Goal: Transaction & Acquisition: Purchase product/service

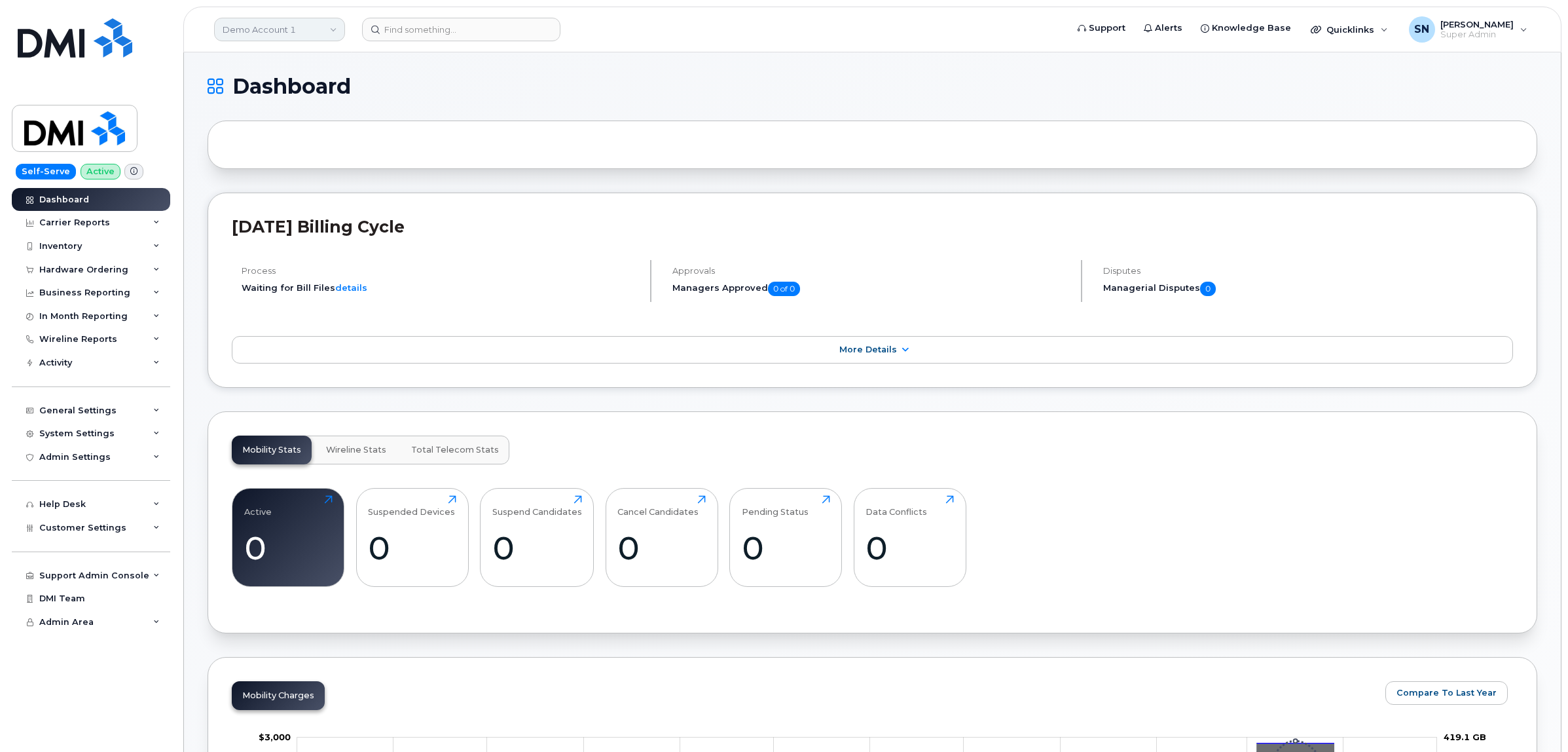
click at [313, 31] on link "Demo Account 1" at bounding box center [280, 29] width 131 height 24
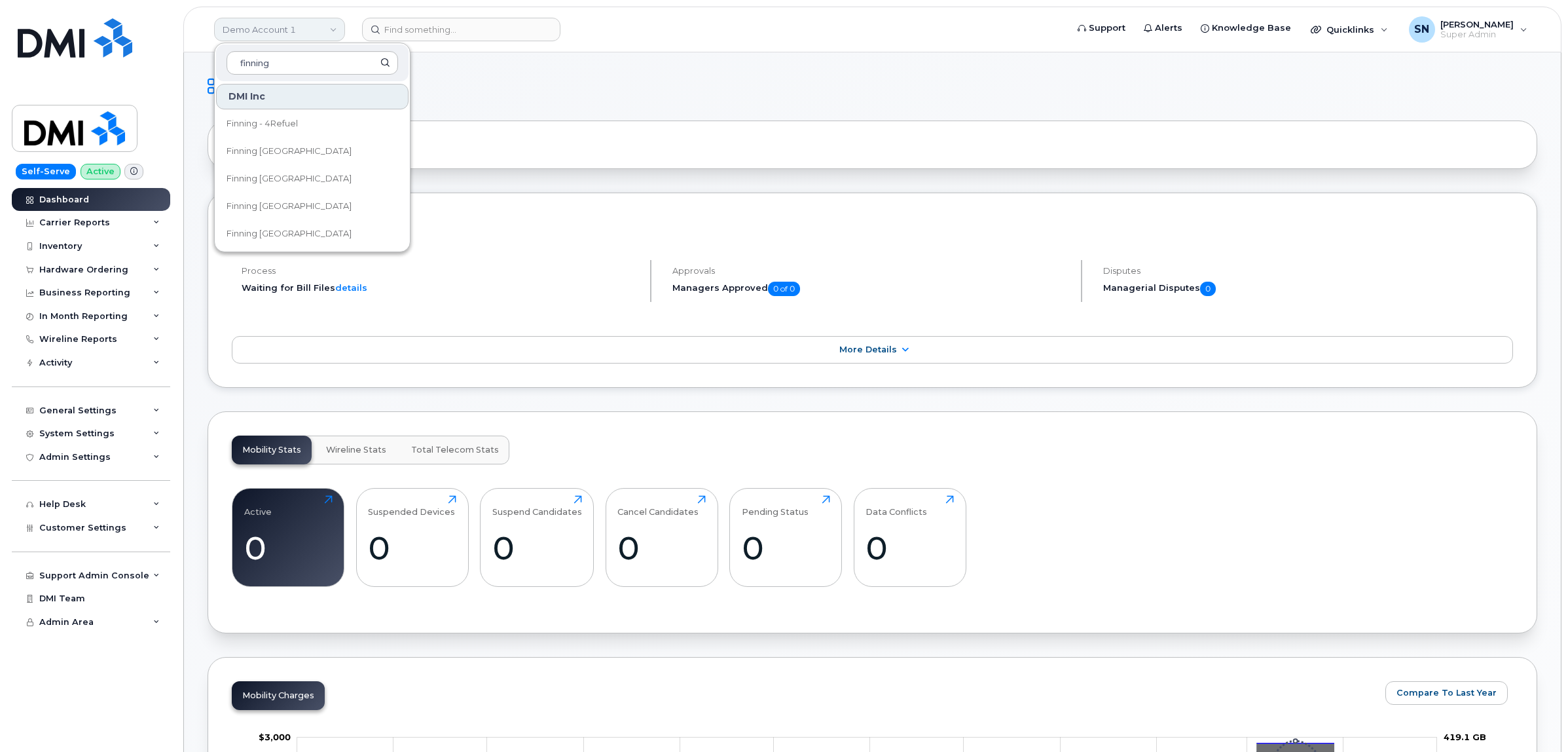
type input "finning c"
drag, startPoint x: 307, startPoint y: 63, endPoint x: 201, endPoint y: 52, distance: 106.6
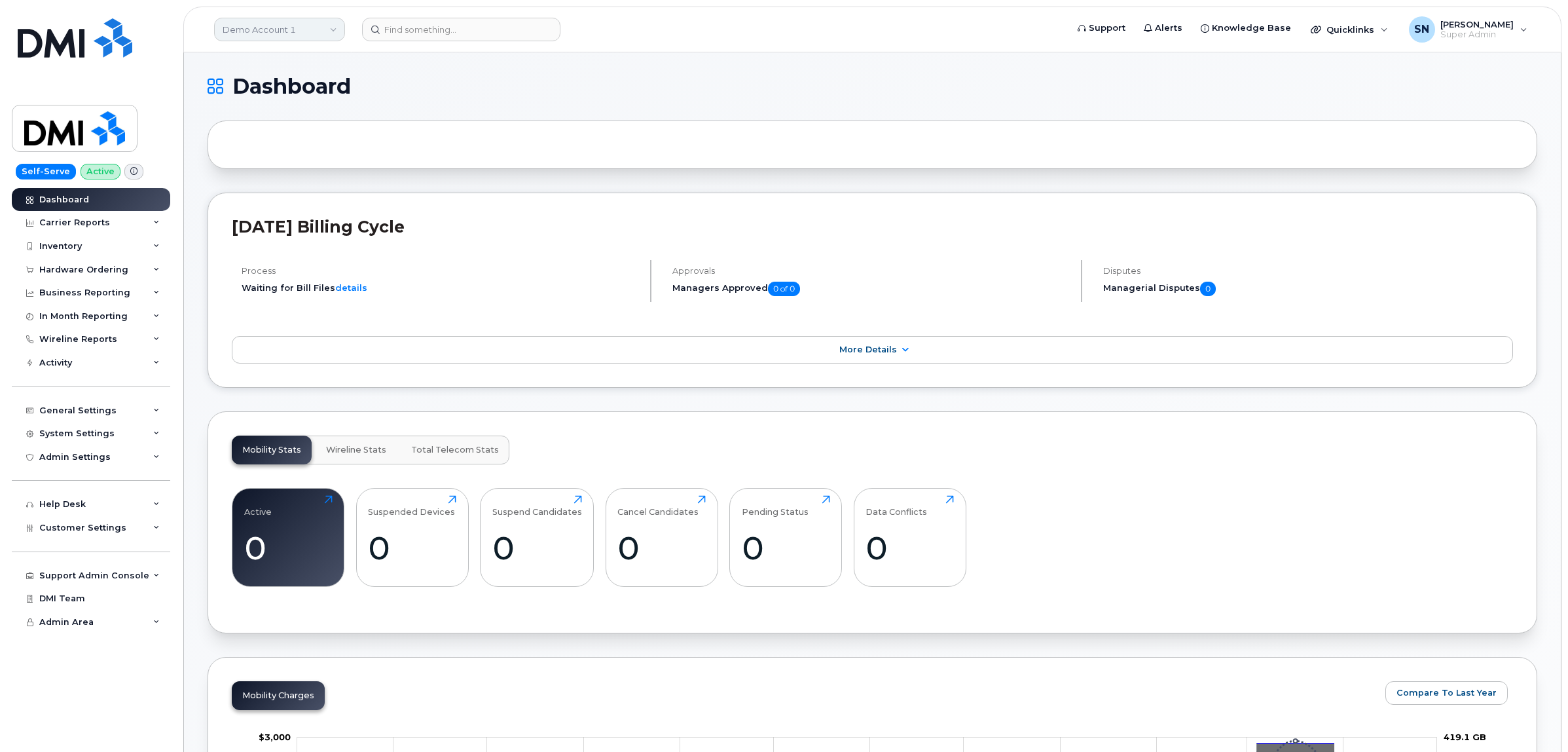
click at [273, 31] on link "Demo Account 1" at bounding box center [280, 29] width 131 height 24
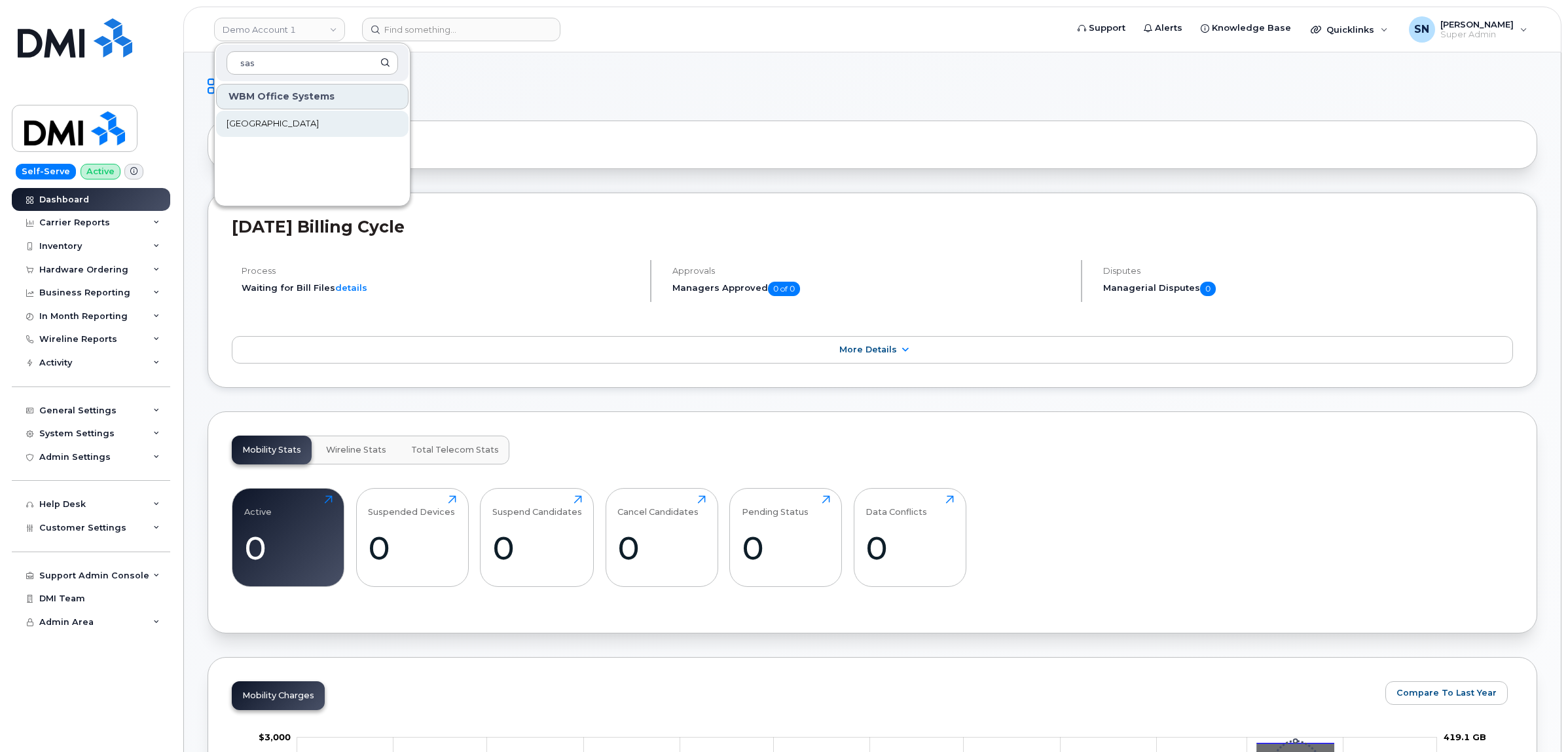
type input "sas"
click at [307, 132] on link "[GEOGRAPHIC_DATA]" at bounding box center [312, 124] width 192 height 27
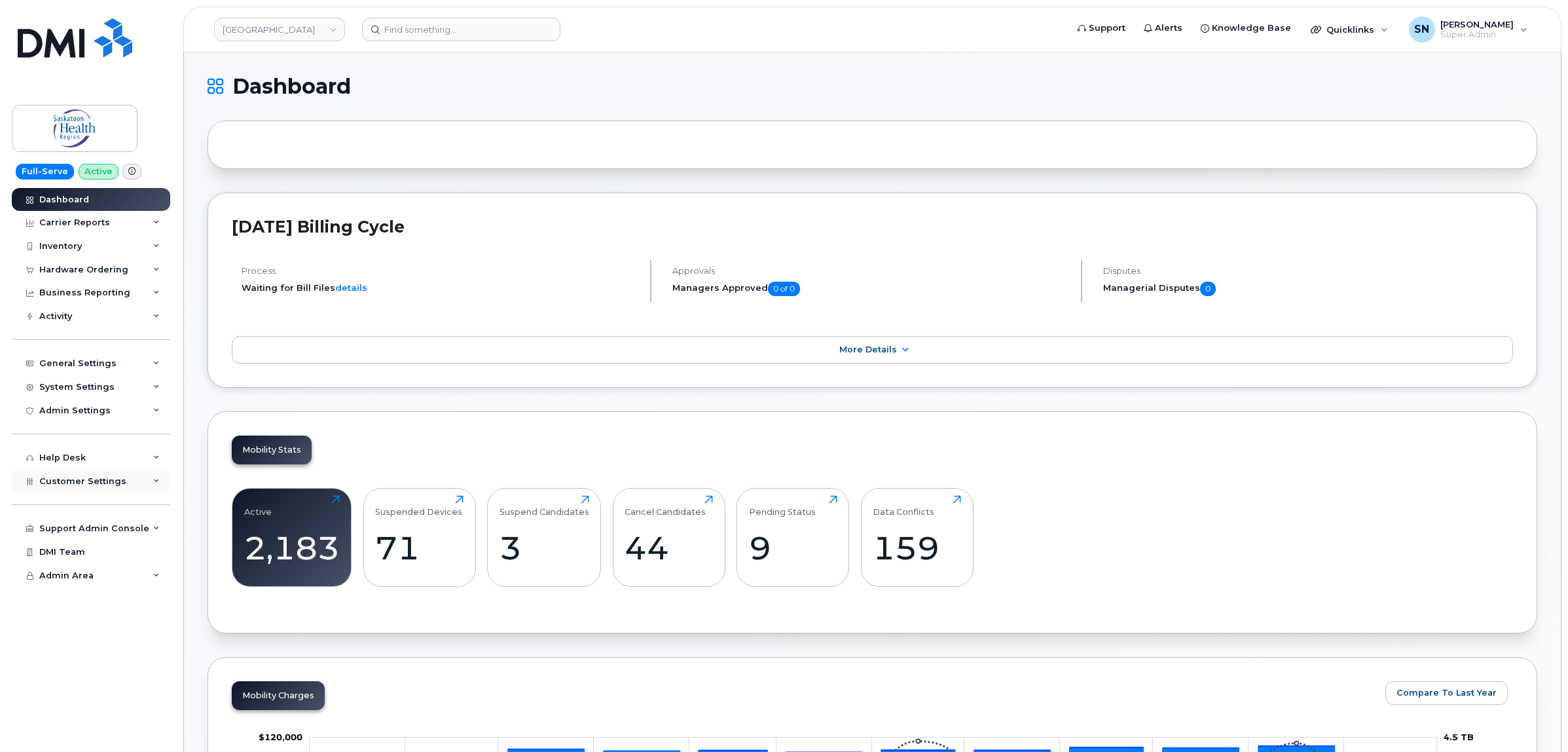
click at [115, 485] on span "Customer Settings" at bounding box center [82, 480] width 87 height 10
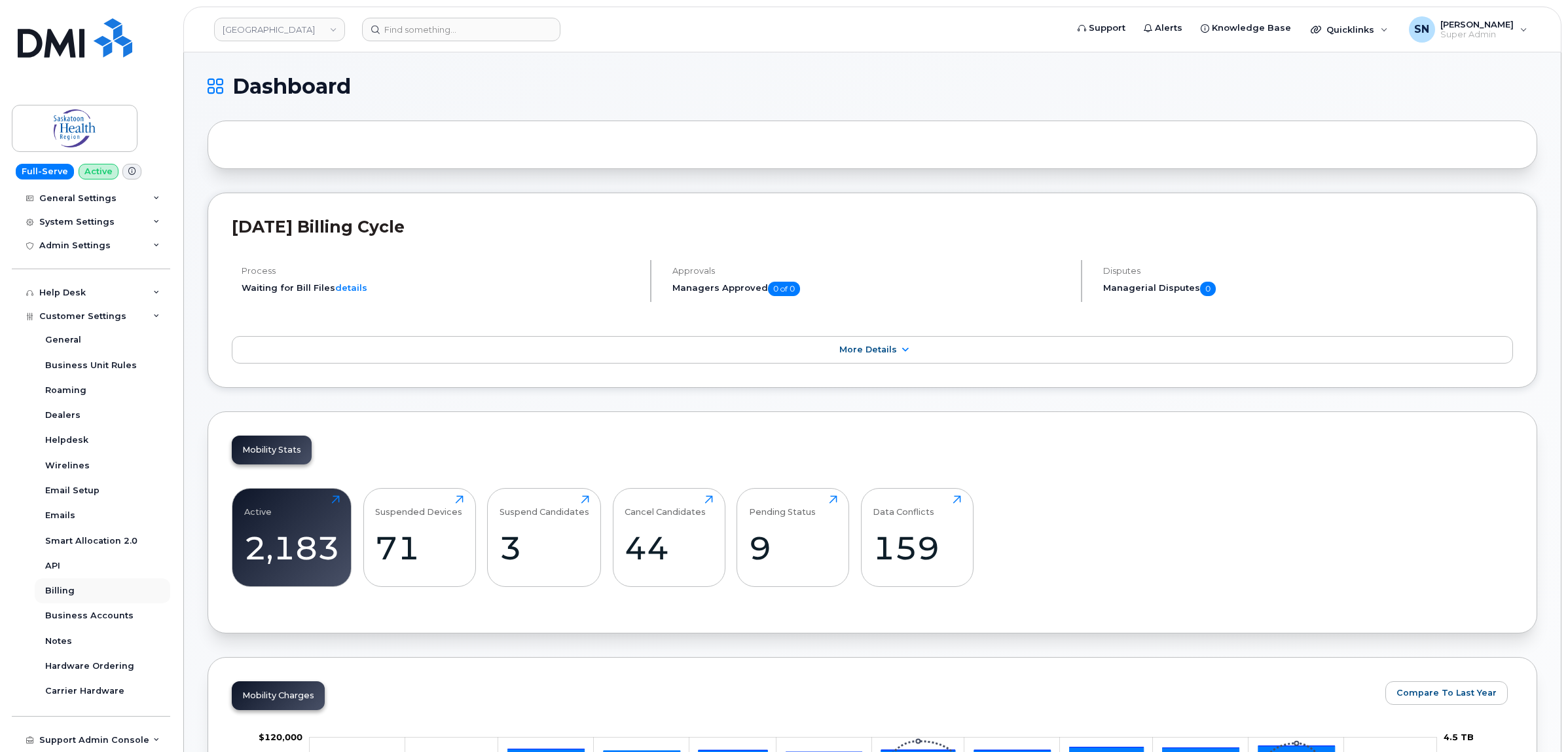
scroll to position [214, 0]
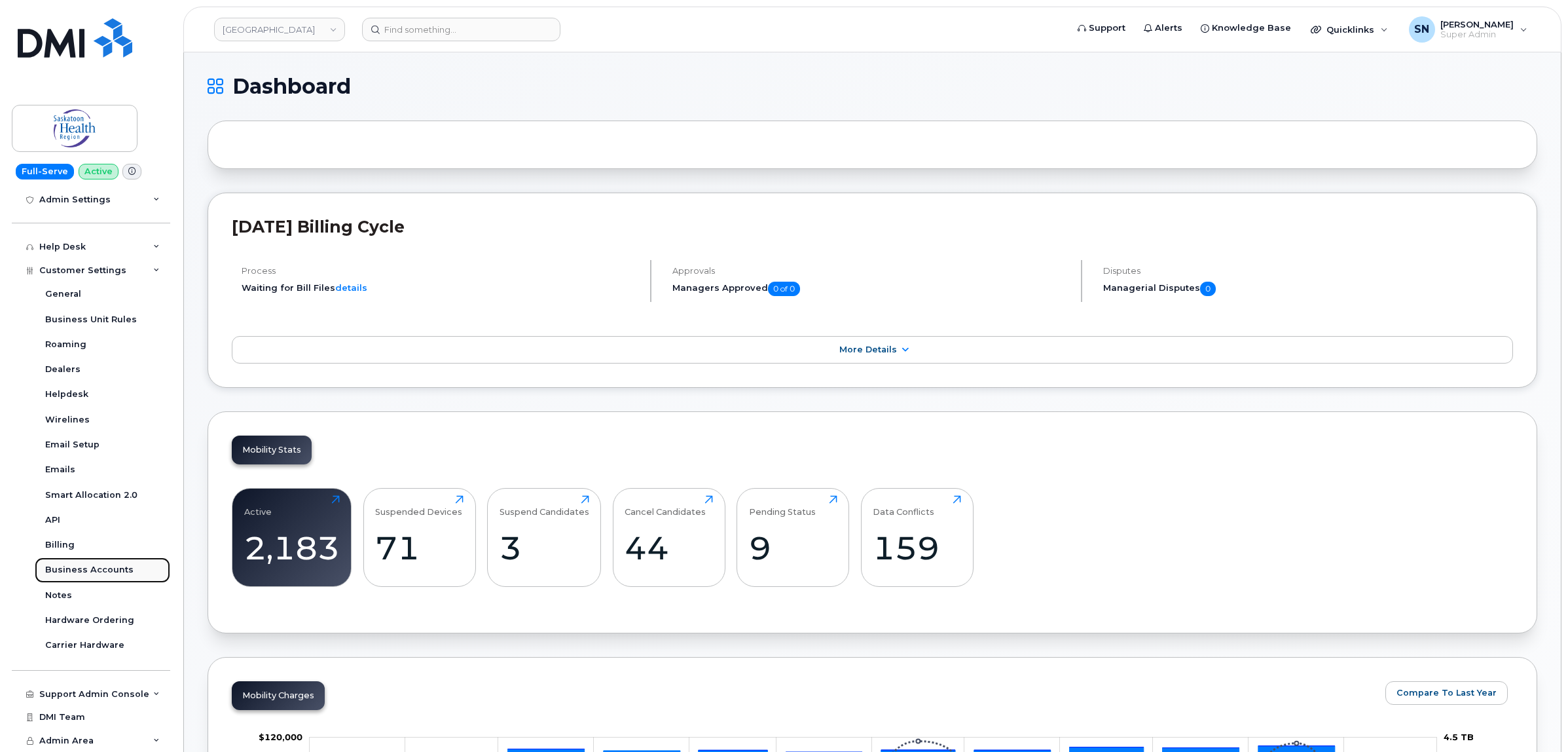
click at [108, 569] on div "Business Accounts" at bounding box center [89, 569] width 89 height 12
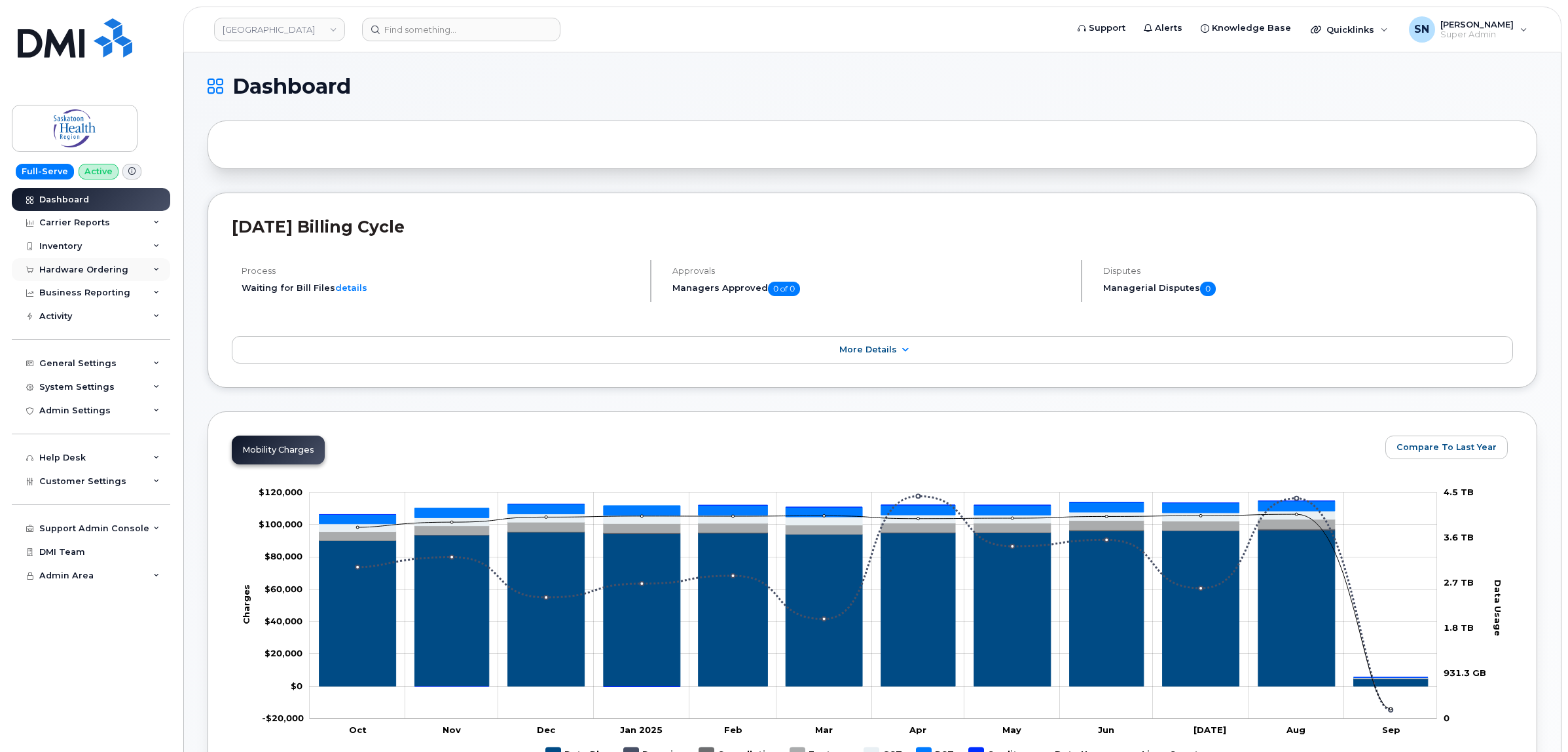
click at [71, 275] on div "Hardware Ordering" at bounding box center [83, 270] width 89 height 11
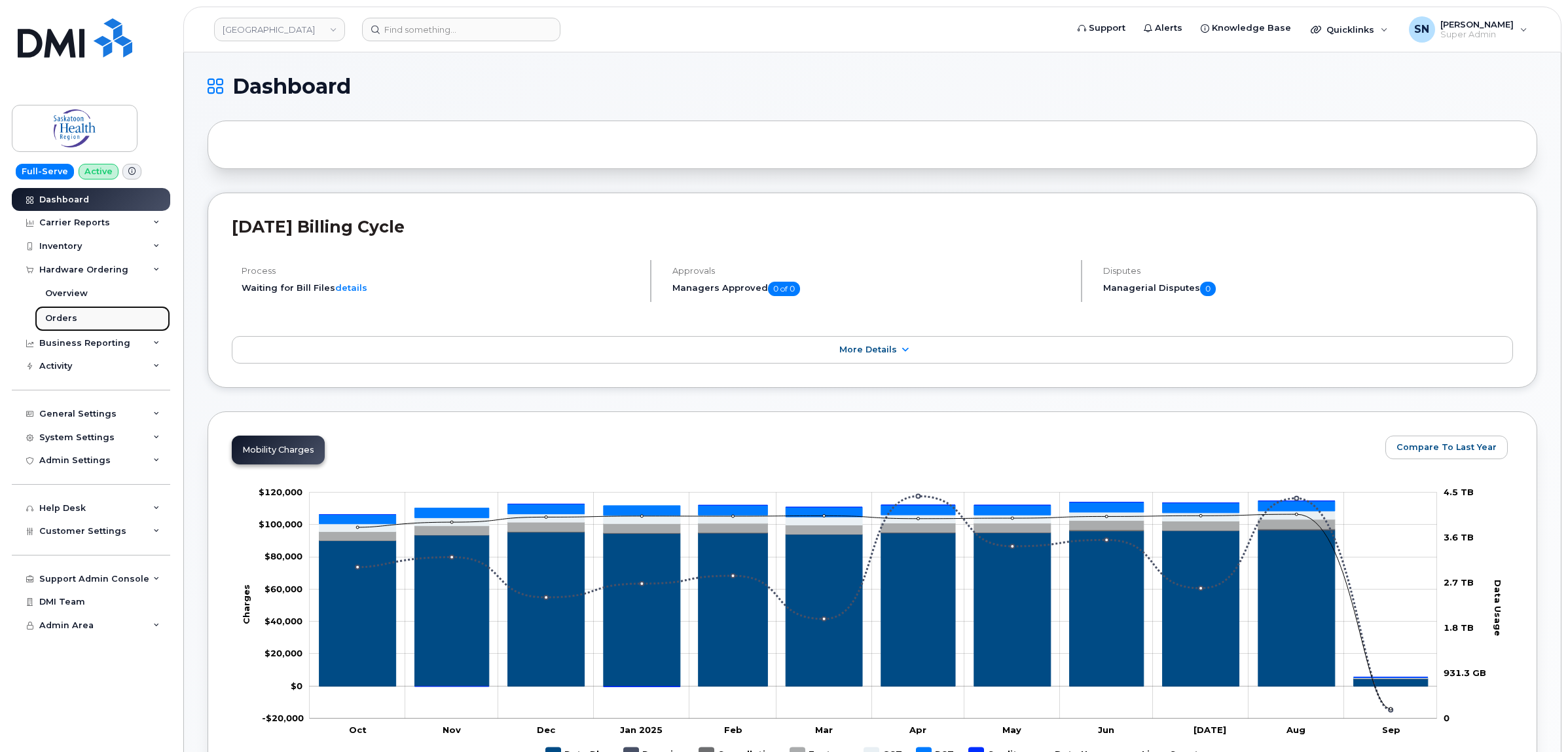
click at [67, 313] on link "Orders" at bounding box center [102, 318] width 136 height 25
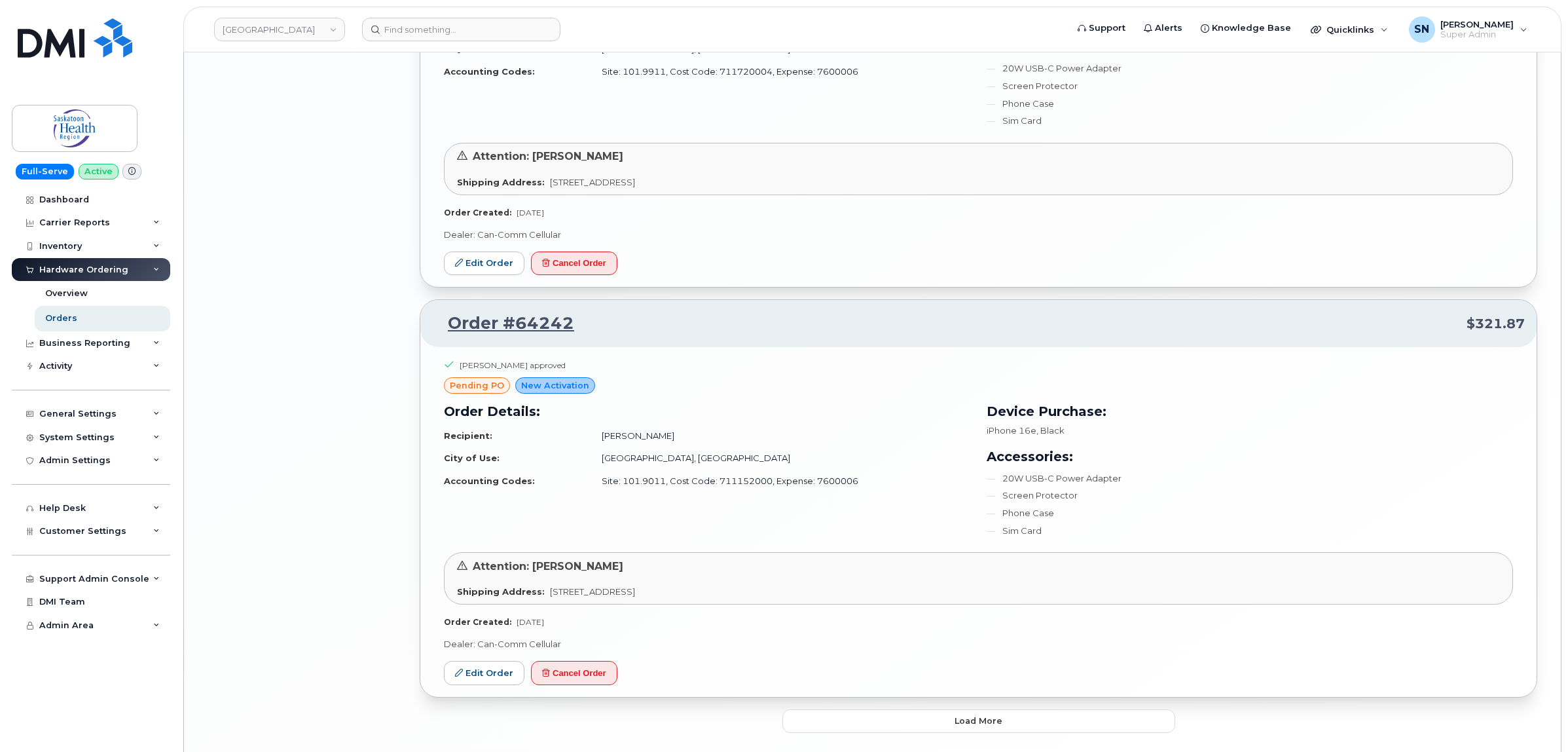
scroll to position [2738, 0]
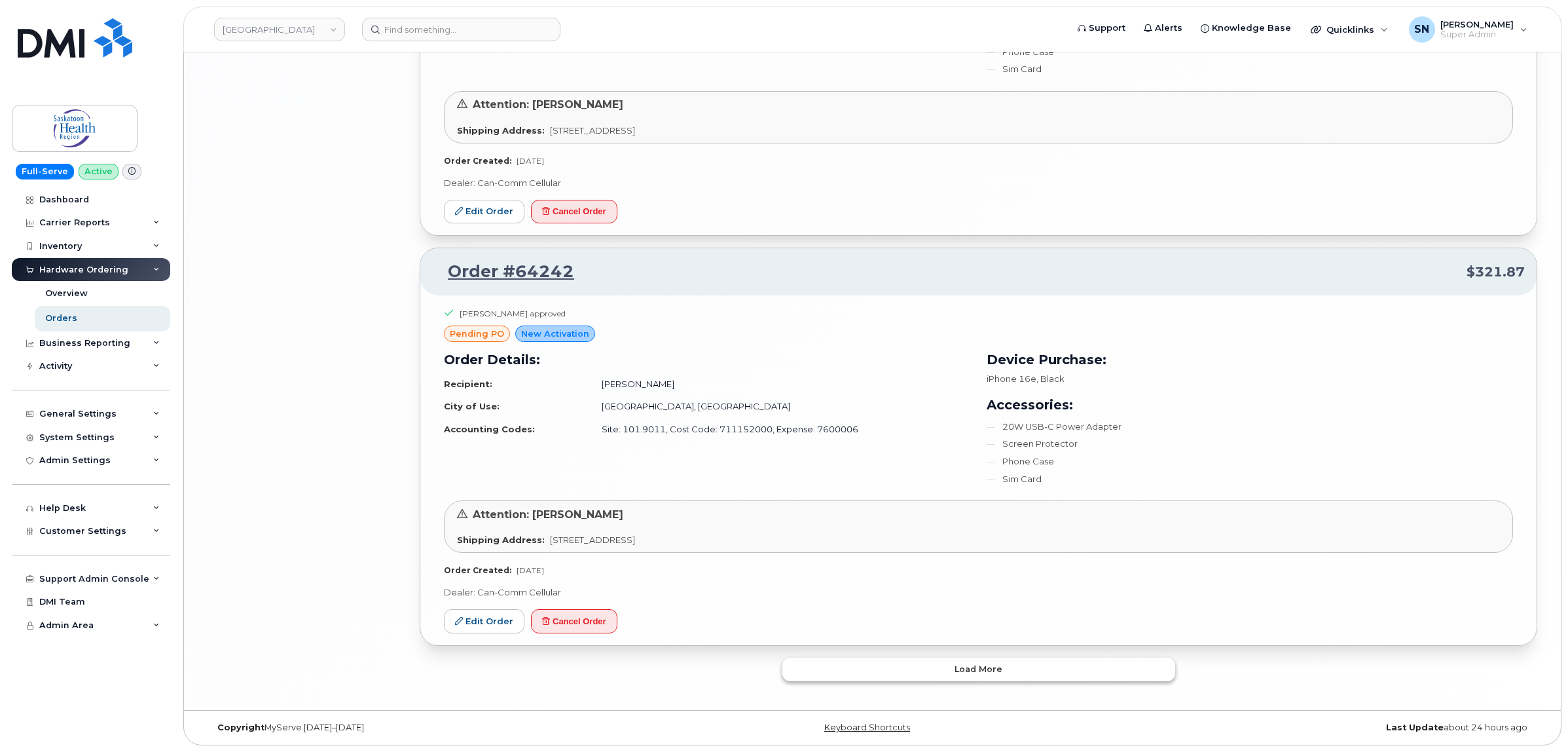
click at [874, 675] on button "Load more" at bounding box center [979, 669] width 393 height 24
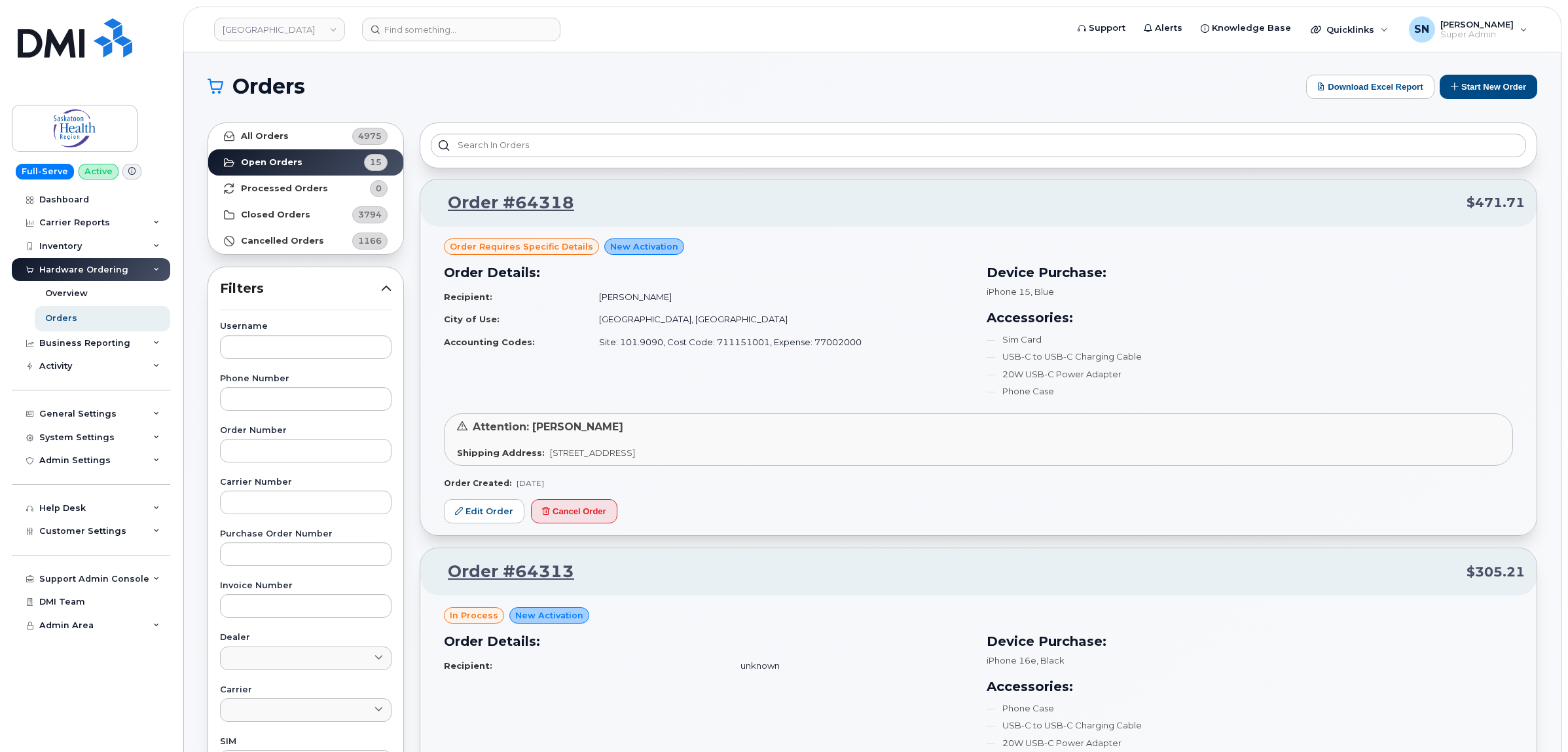
scroll to position [0, 0]
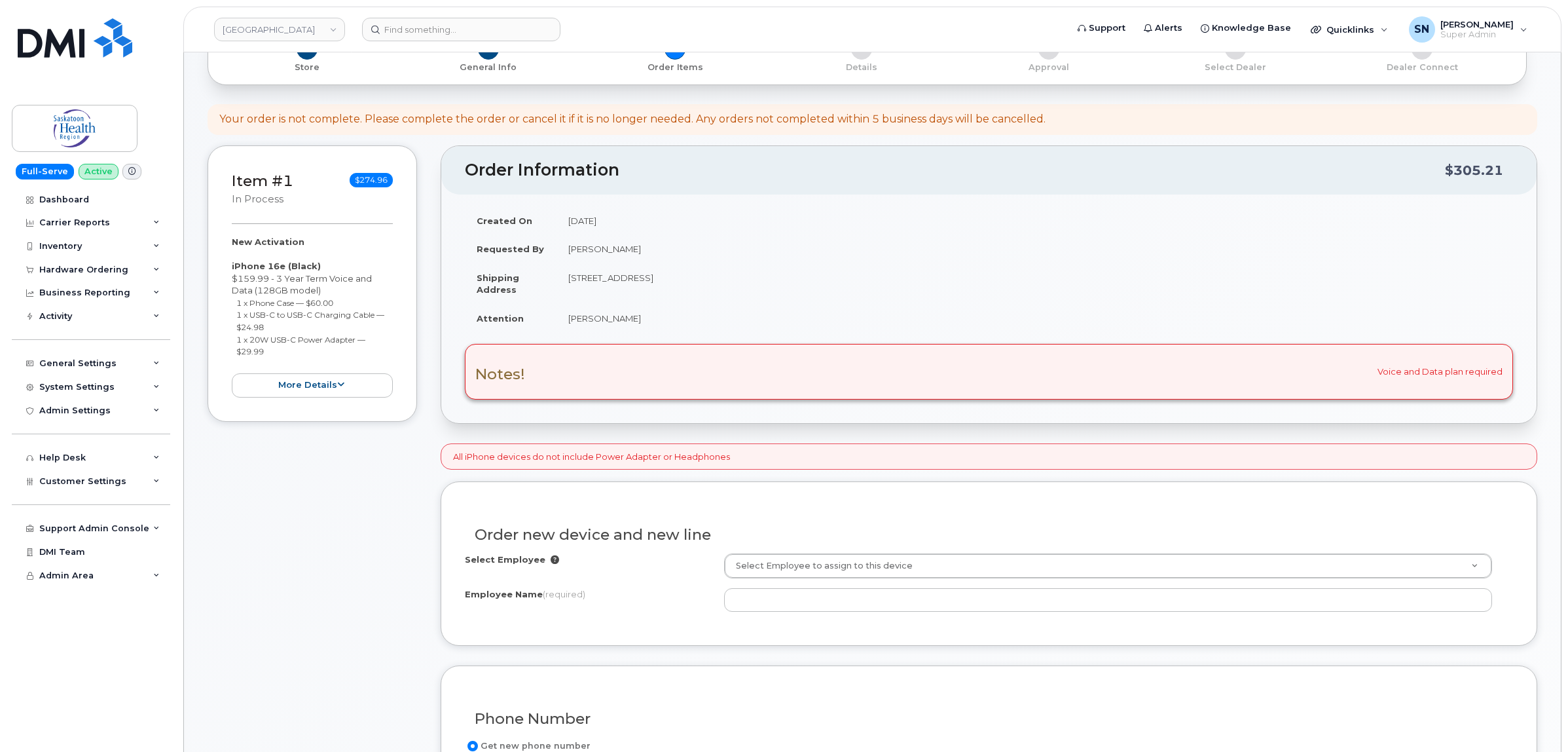
scroll to position [245, 0]
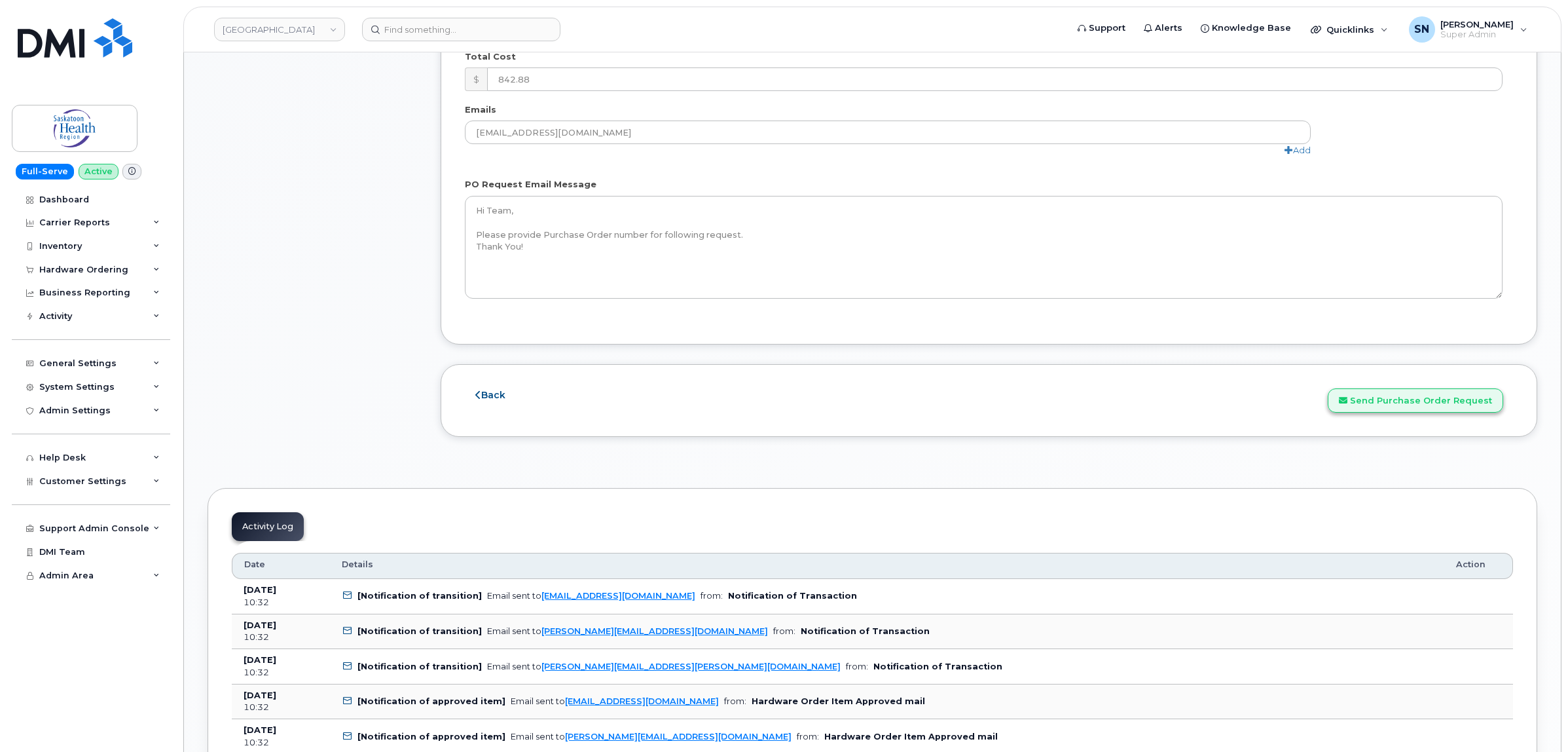
scroll to position [1309, 0]
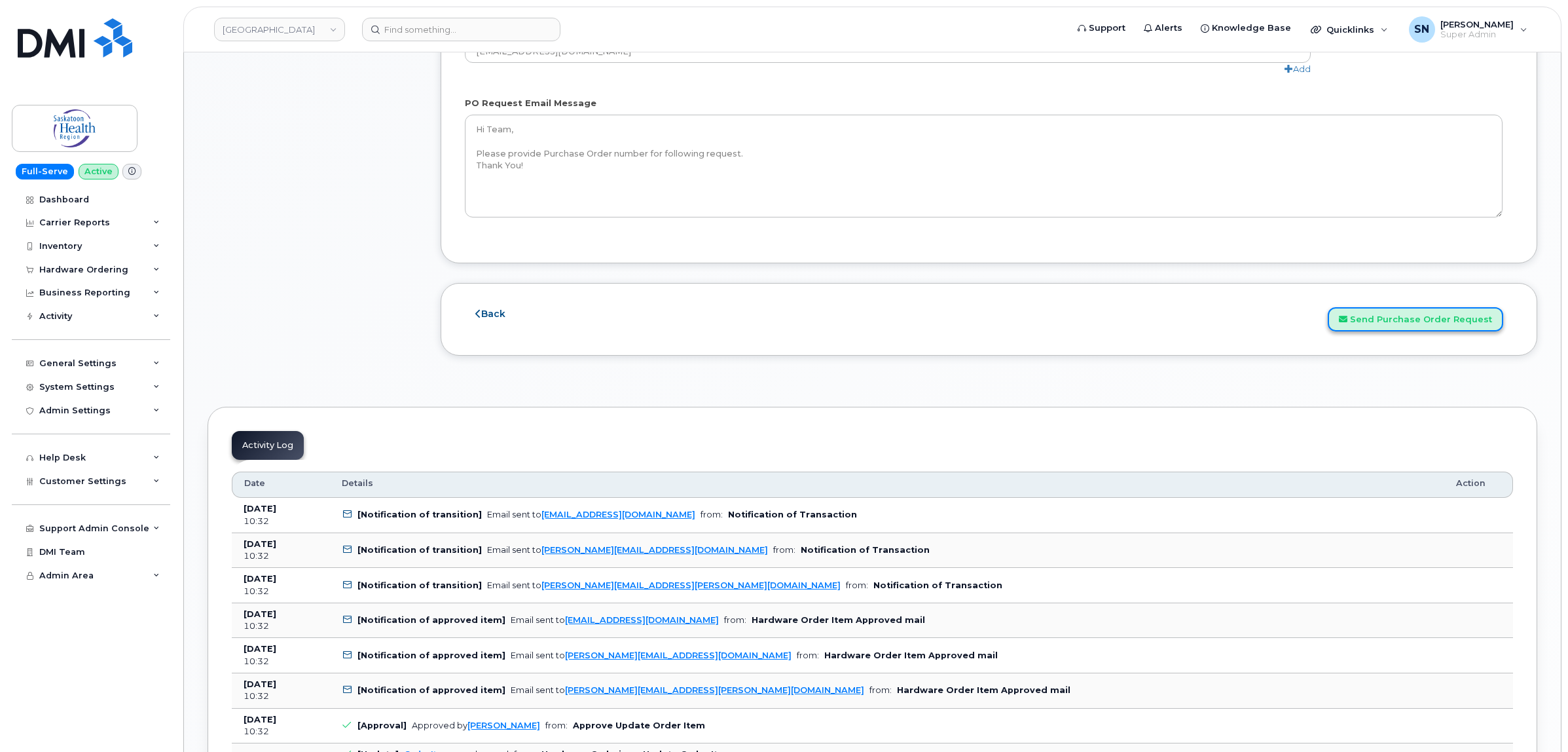
click at [1383, 322] on button "Send Purchase Order Request" at bounding box center [1416, 319] width 175 height 24
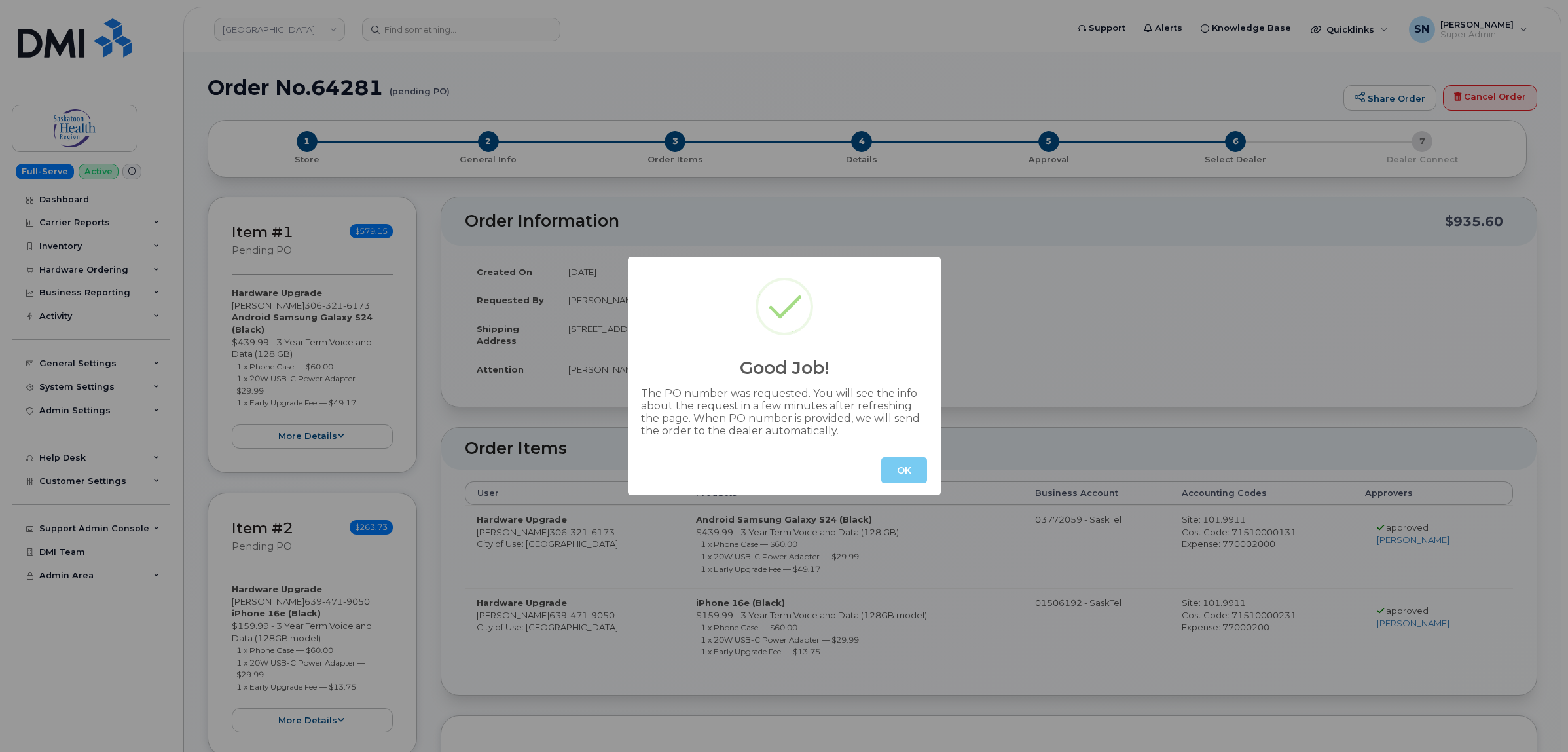
click at [911, 459] on button "OK" at bounding box center [904, 470] width 46 height 27
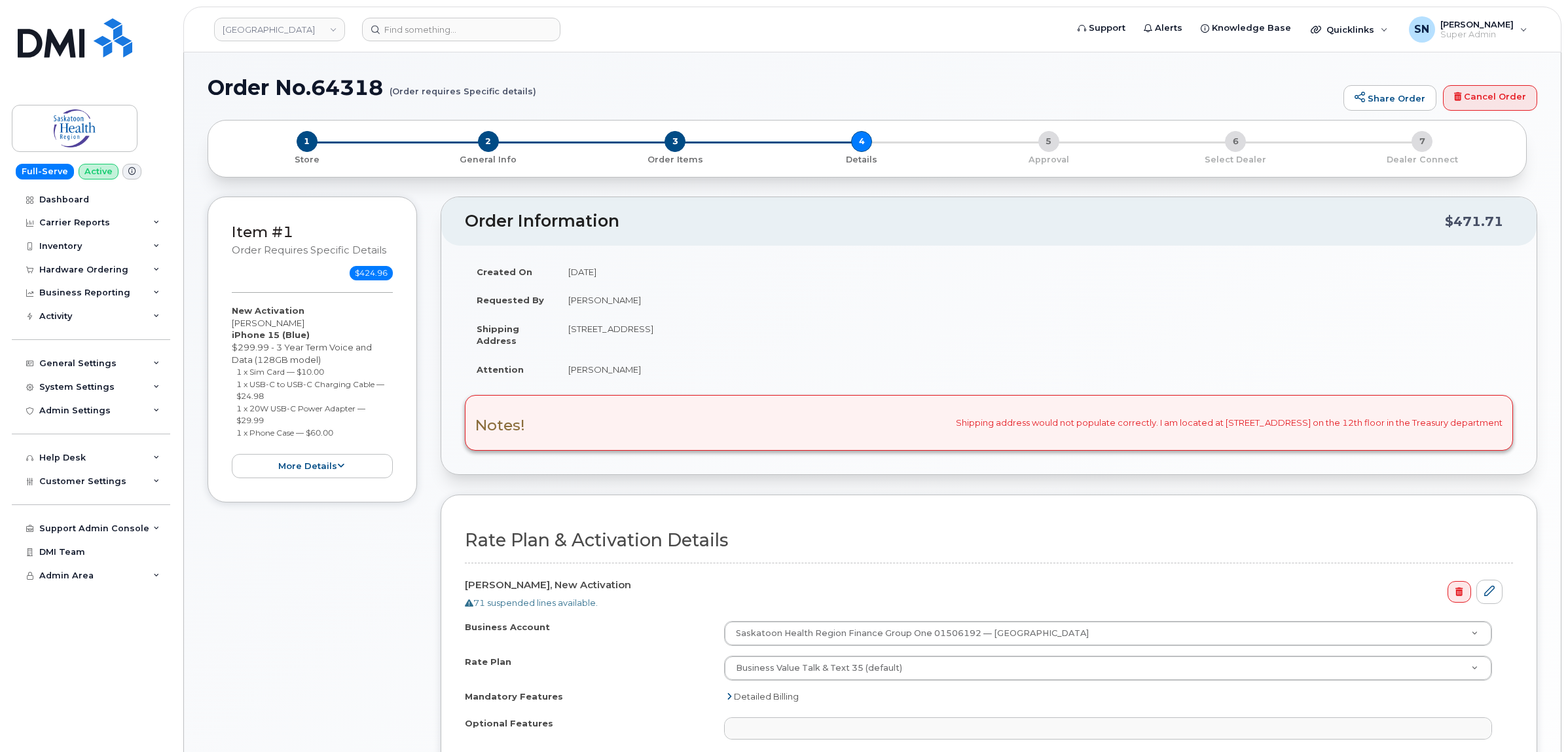
select select
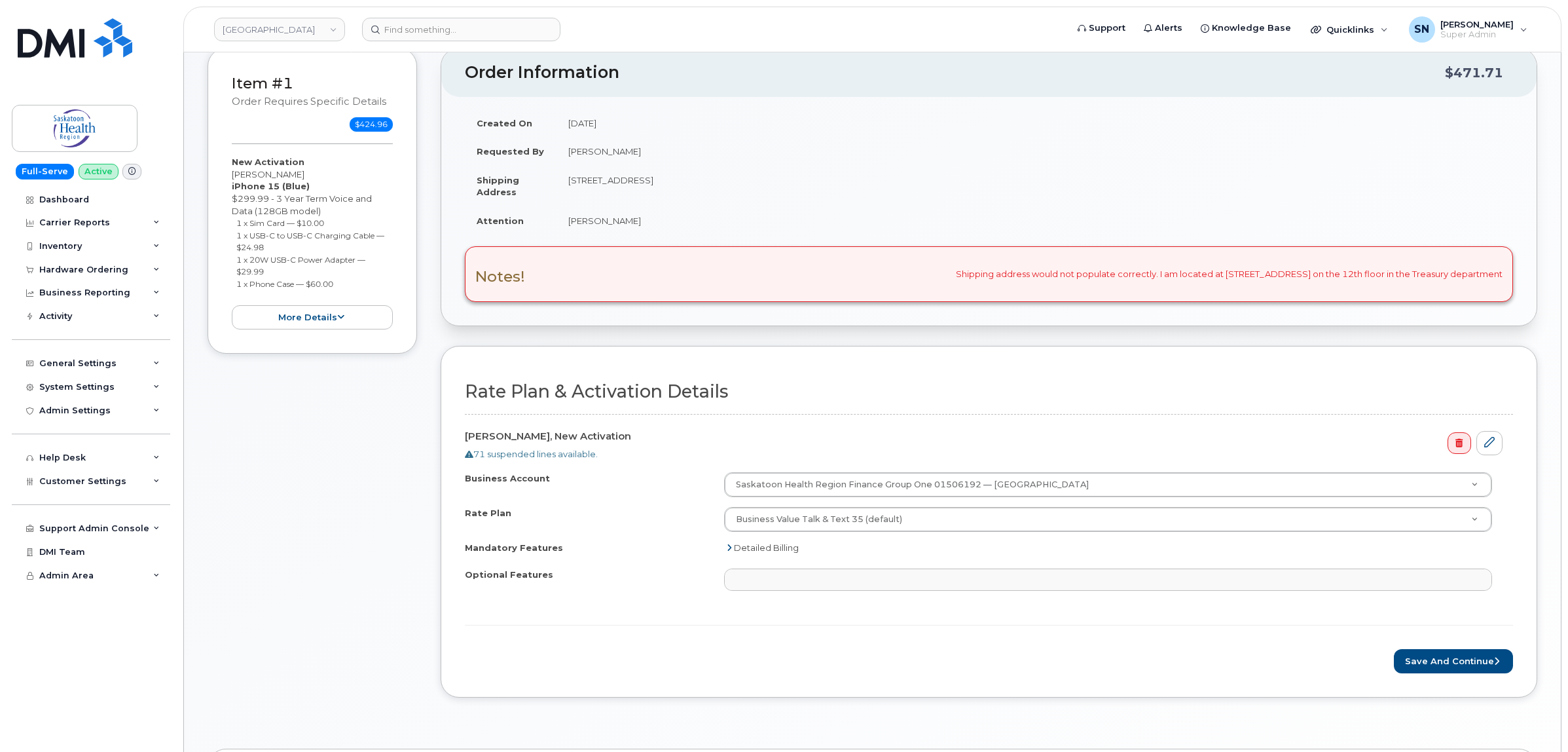
scroll to position [328, 0]
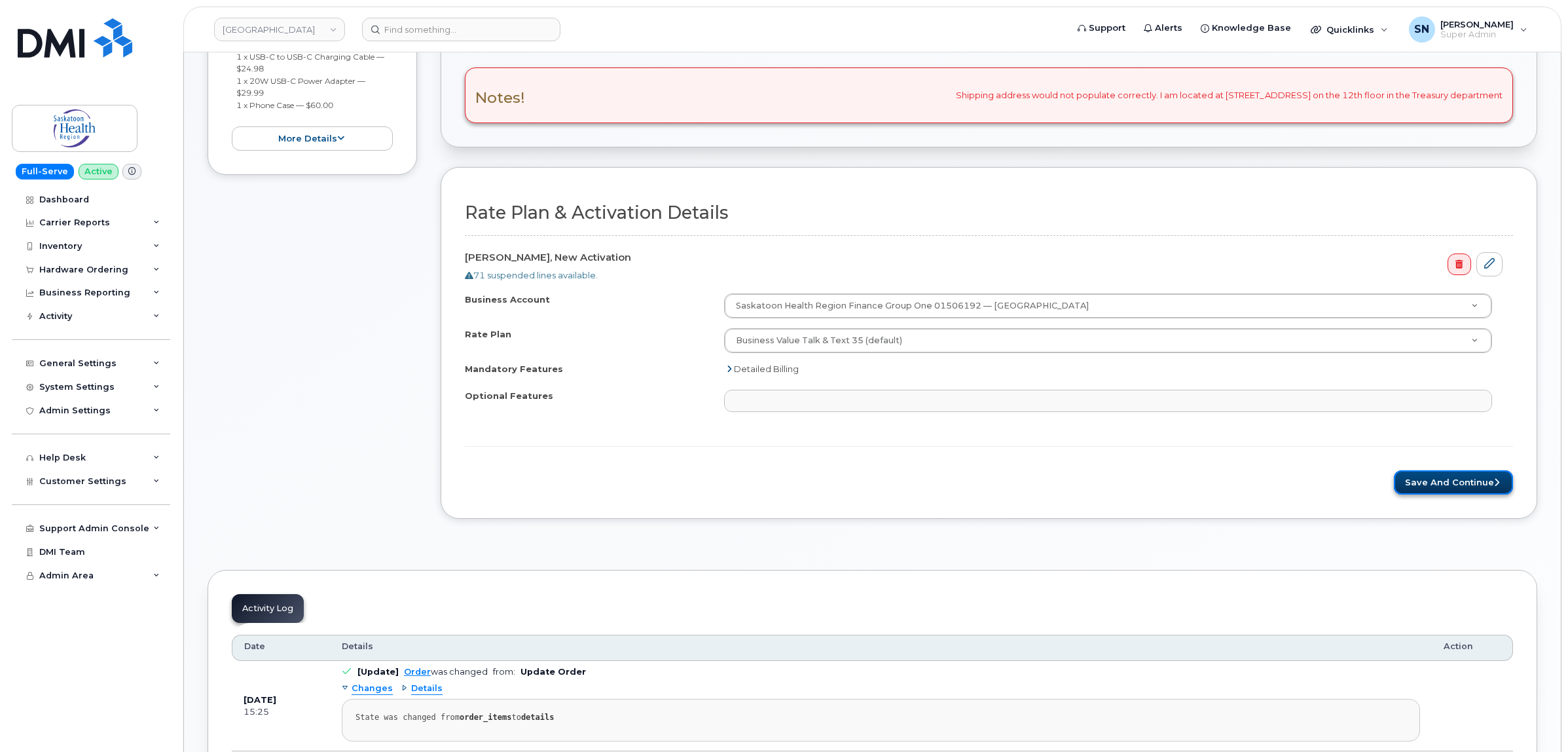
click at [1455, 486] on button "Save and Continue" at bounding box center [1454, 482] width 120 height 24
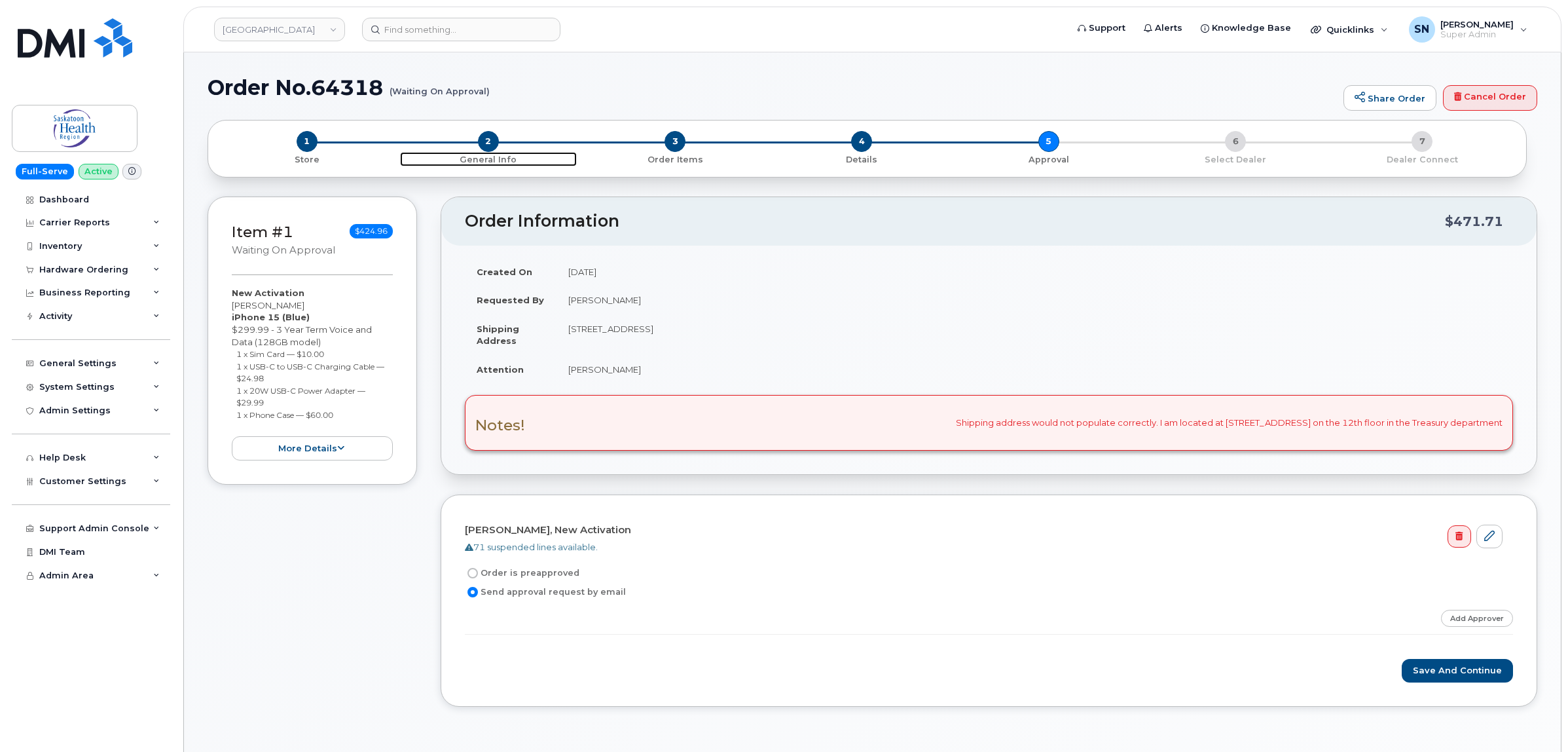
click at [483, 137] on span "2" at bounding box center [489, 142] width 21 height 21
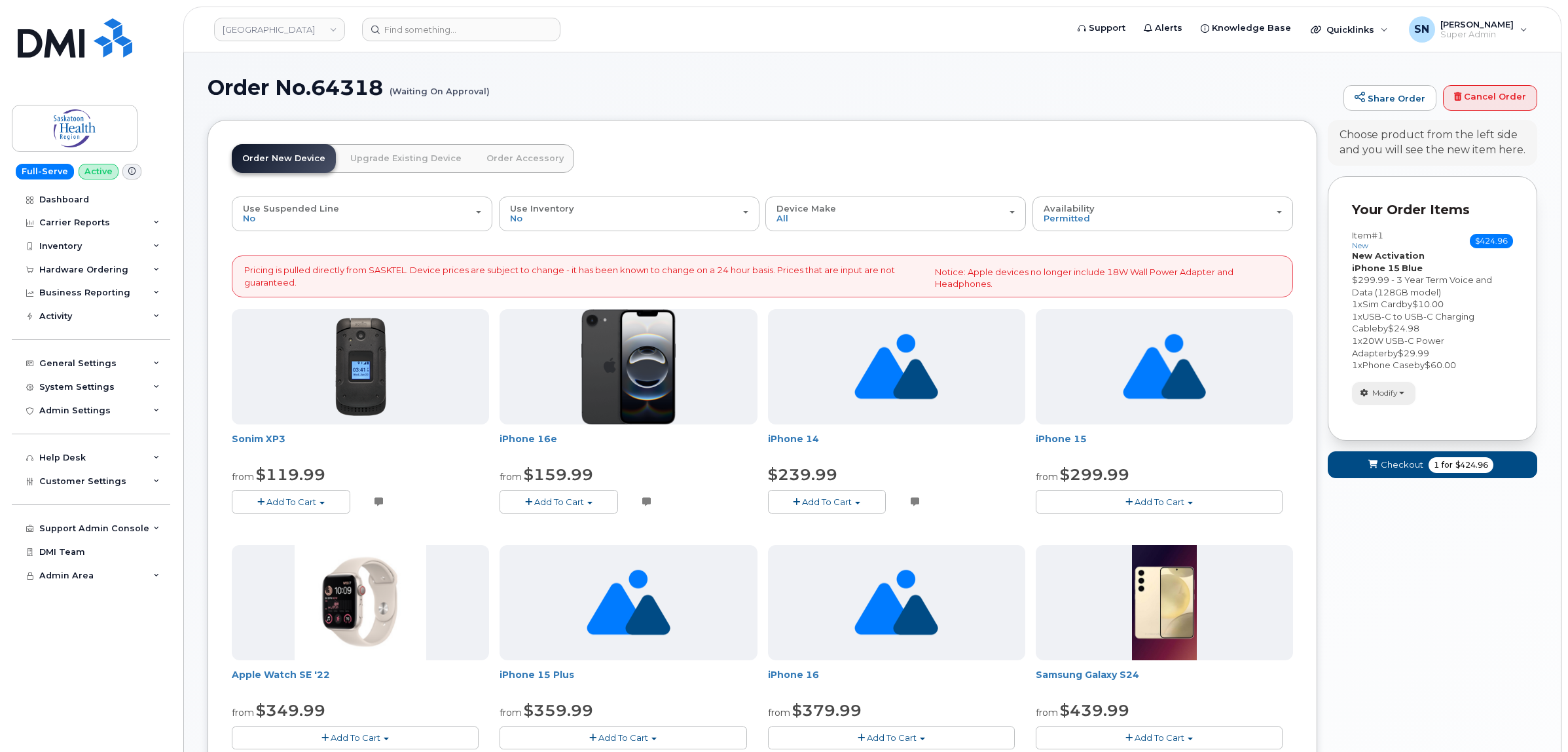
click at [1385, 397] on span "Modify" at bounding box center [1385, 392] width 26 height 12
click at [1389, 415] on link "change" at bounding box center [1415, 414] width 124 height 16
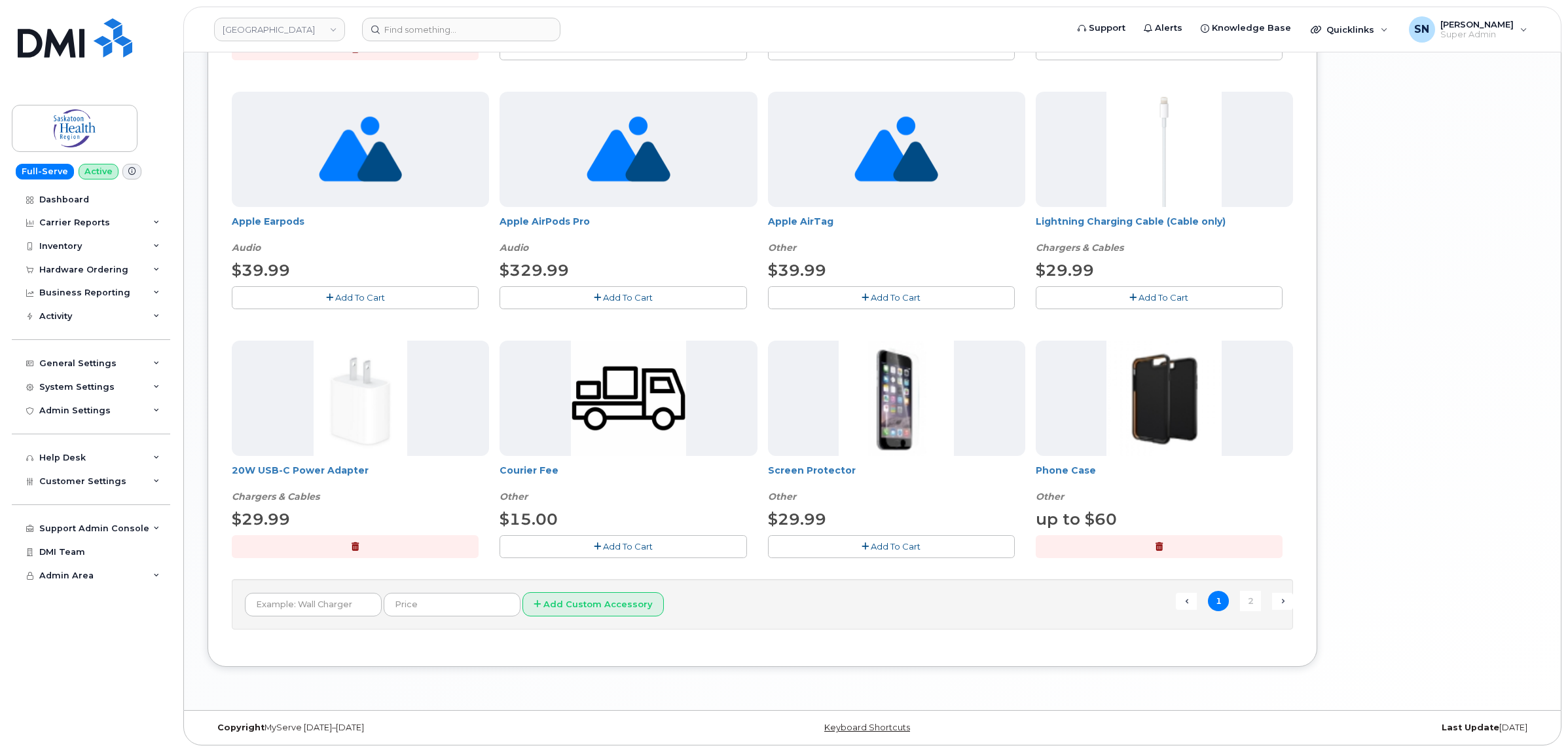
scroll to position [742, 0]
click at [627, 544] on span "Add To Cart" at bounding box center [628, 547] width 50 height 11
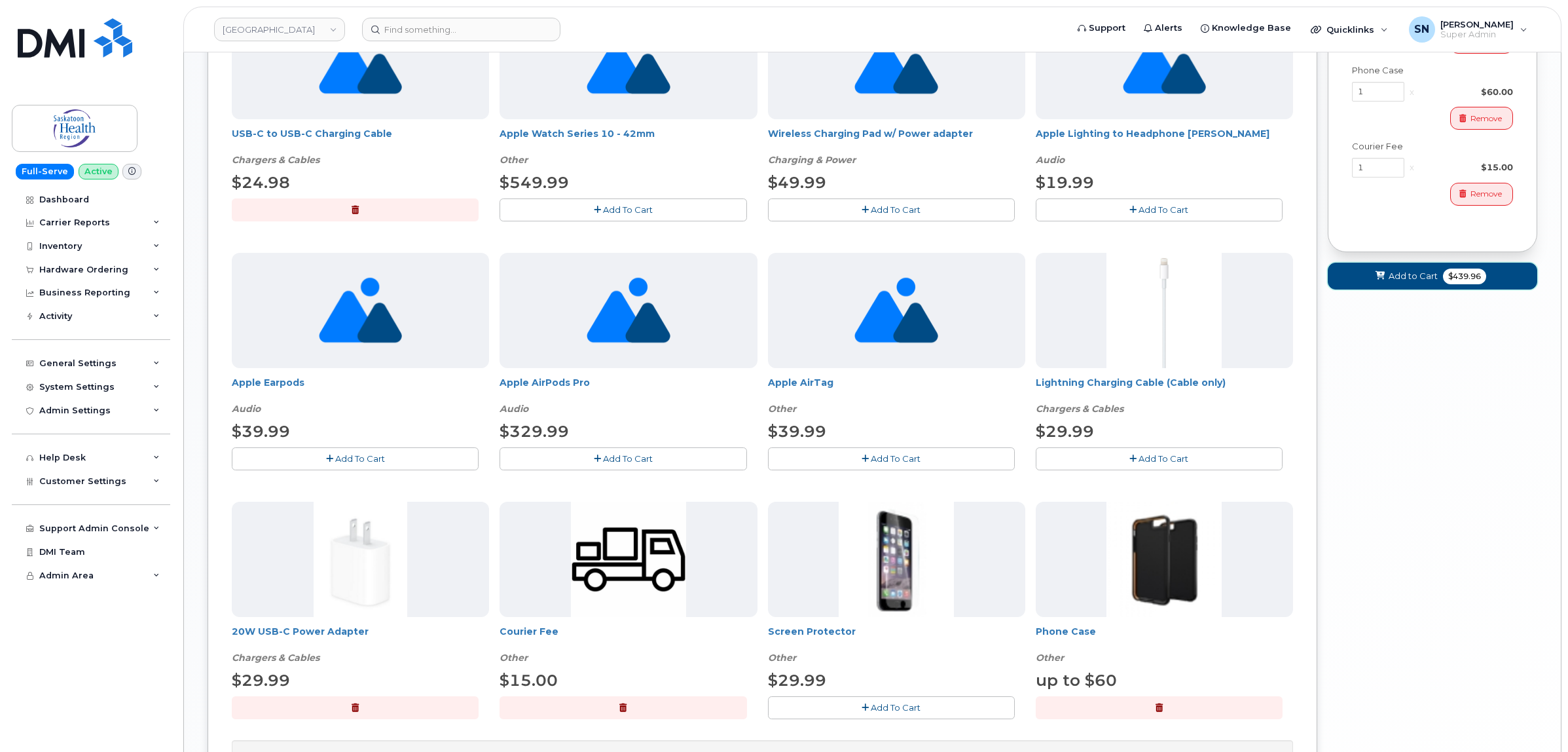
click at [1382, 275] on icon at bounding box center [1380, 276] width 9 height 9
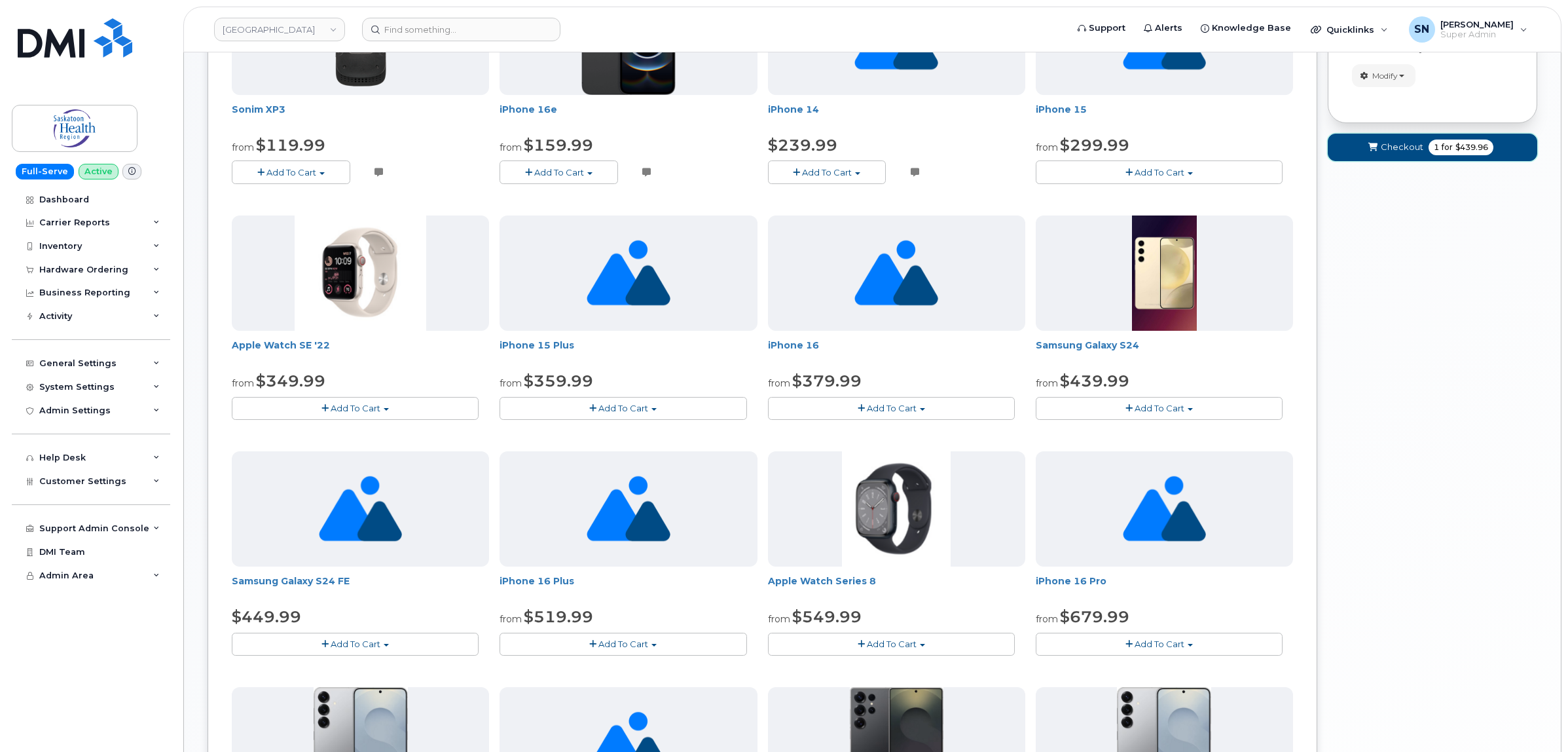
click at [1369, 156] on button "Checkout 1 for $439.96" at bounding box center [1432, 147] width 210 height 27
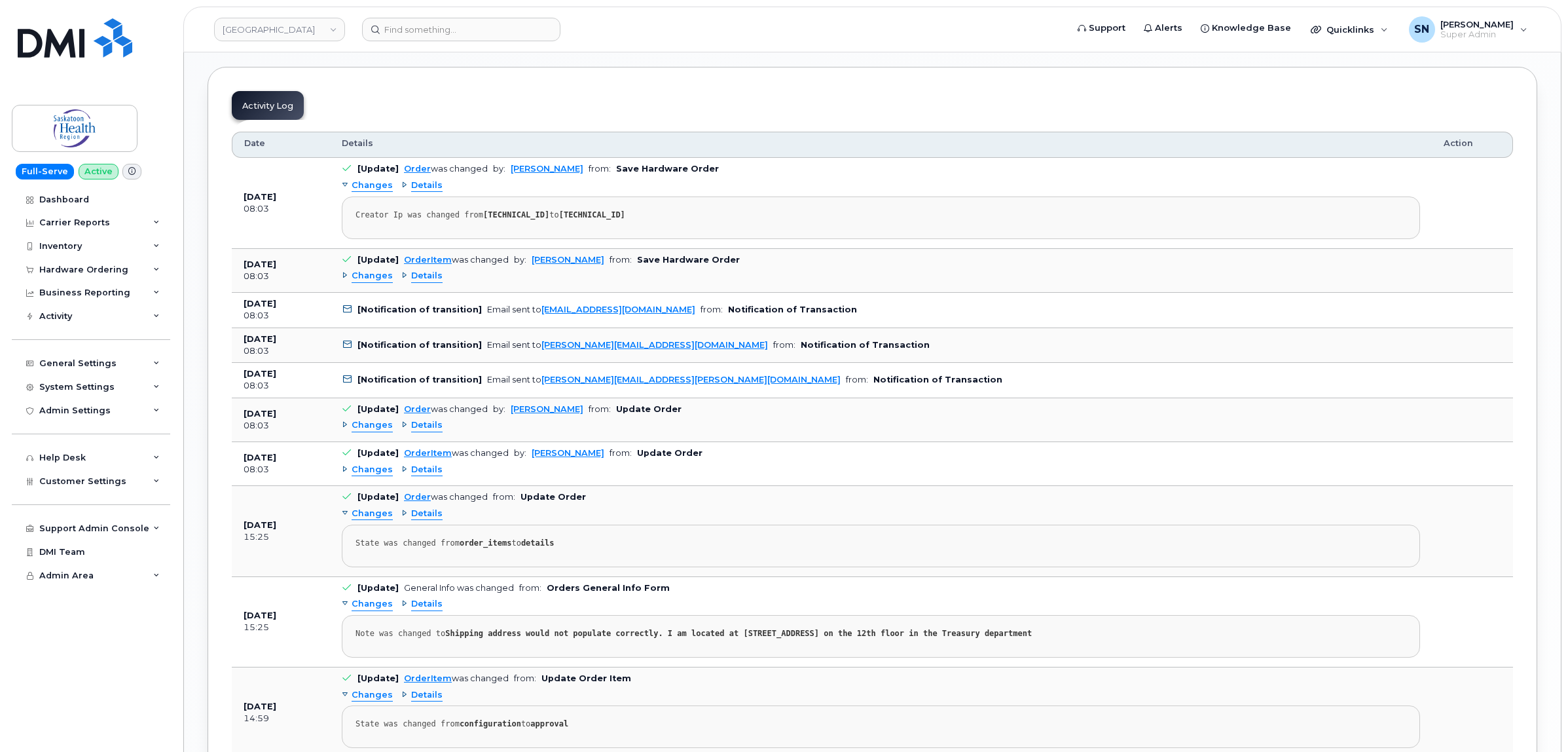
scroll to position [1473, 0]
drag, startPoint x: 706, startPoint y: 391, endPoint x: 533, endPoint y: 395, distance: 173.0
click at [533, 395] on td "[Notification of transition] Email sent to [PERSON_NAME][EMAIL_ADDRESS][PERSON_…" at bounding box center [881, 378] width 1102 height 35
copy link "[PERSON_NAME][EMAIL_ADDRESS][PERSON_NAME][DOMAIN_NAME]"
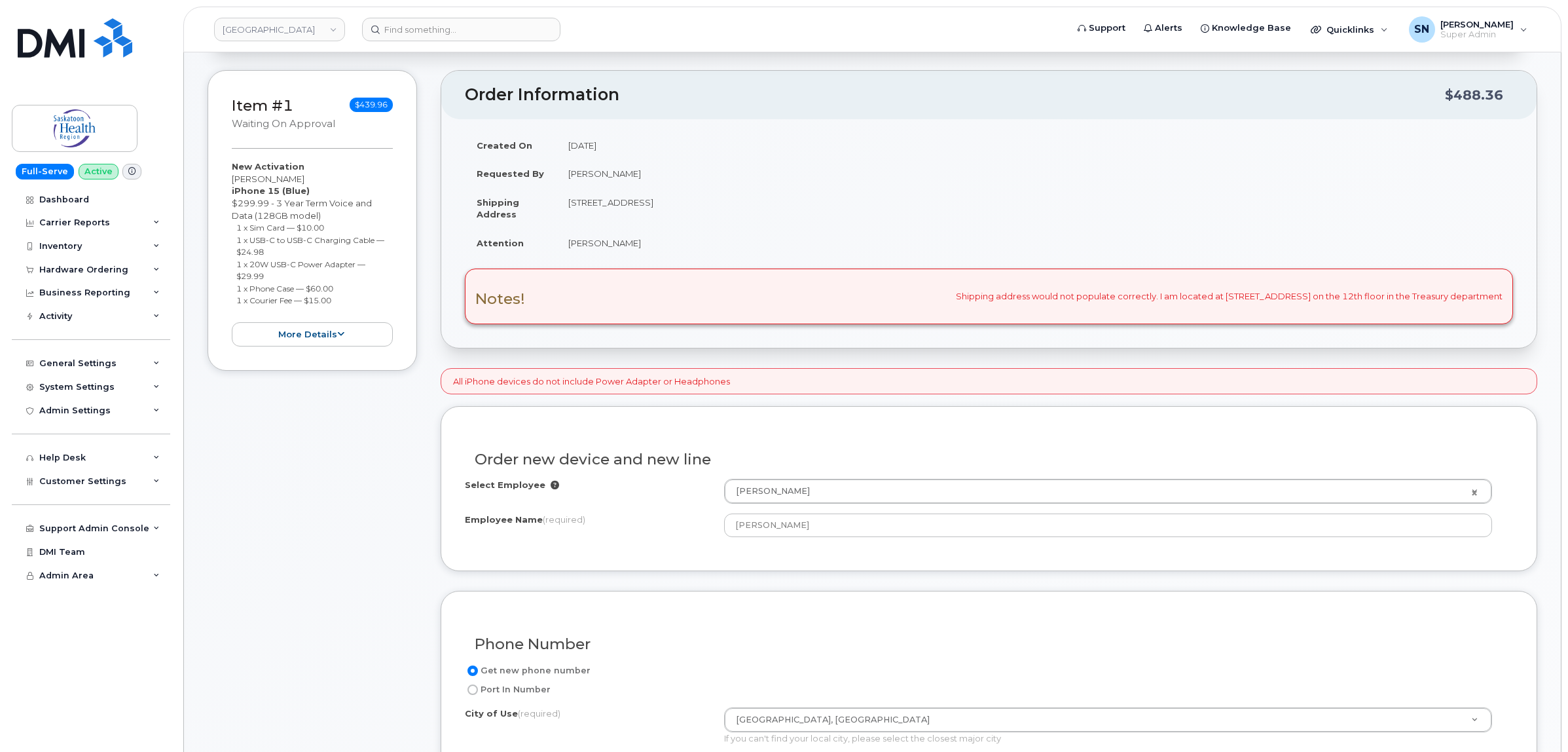
scroll to position [0, 0]
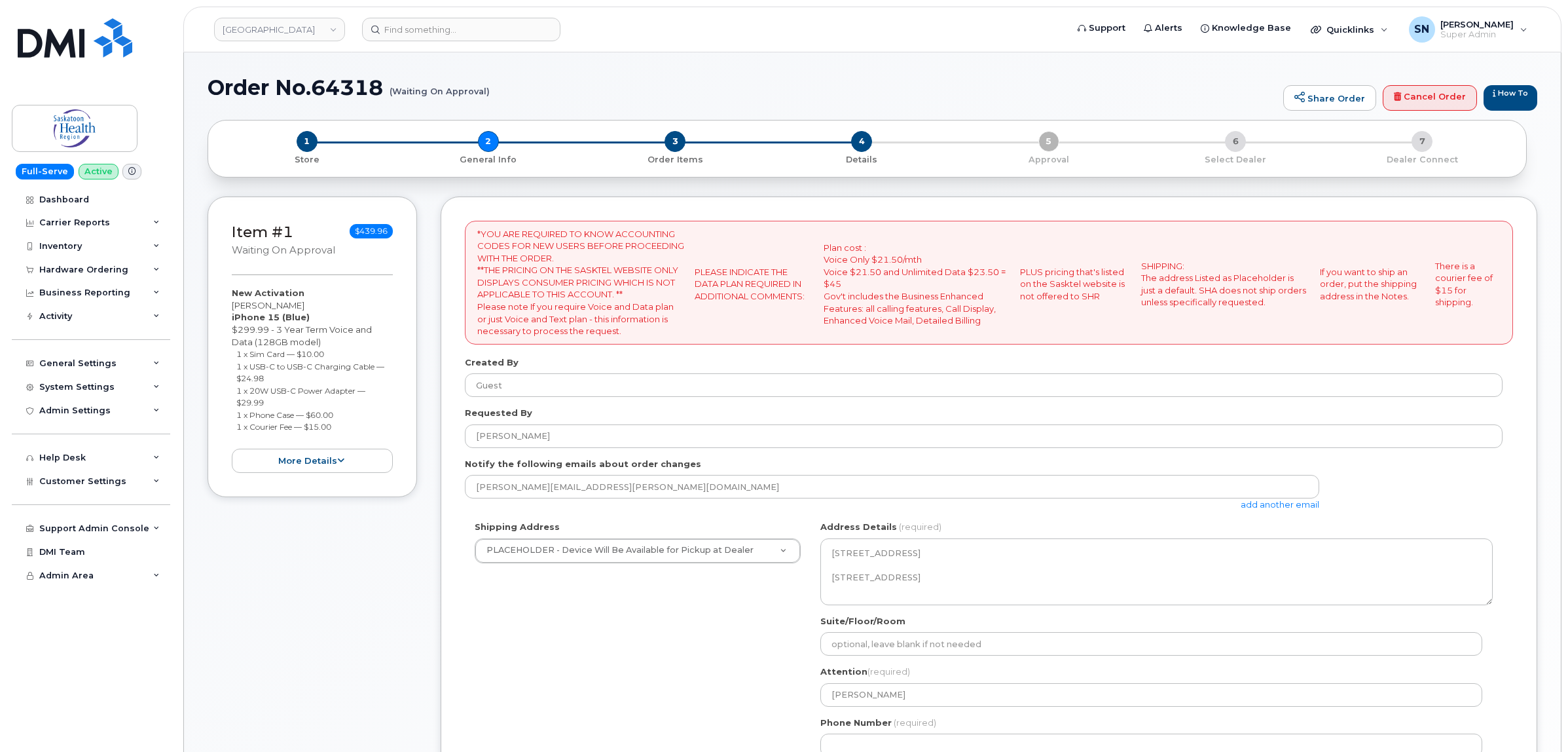
select select
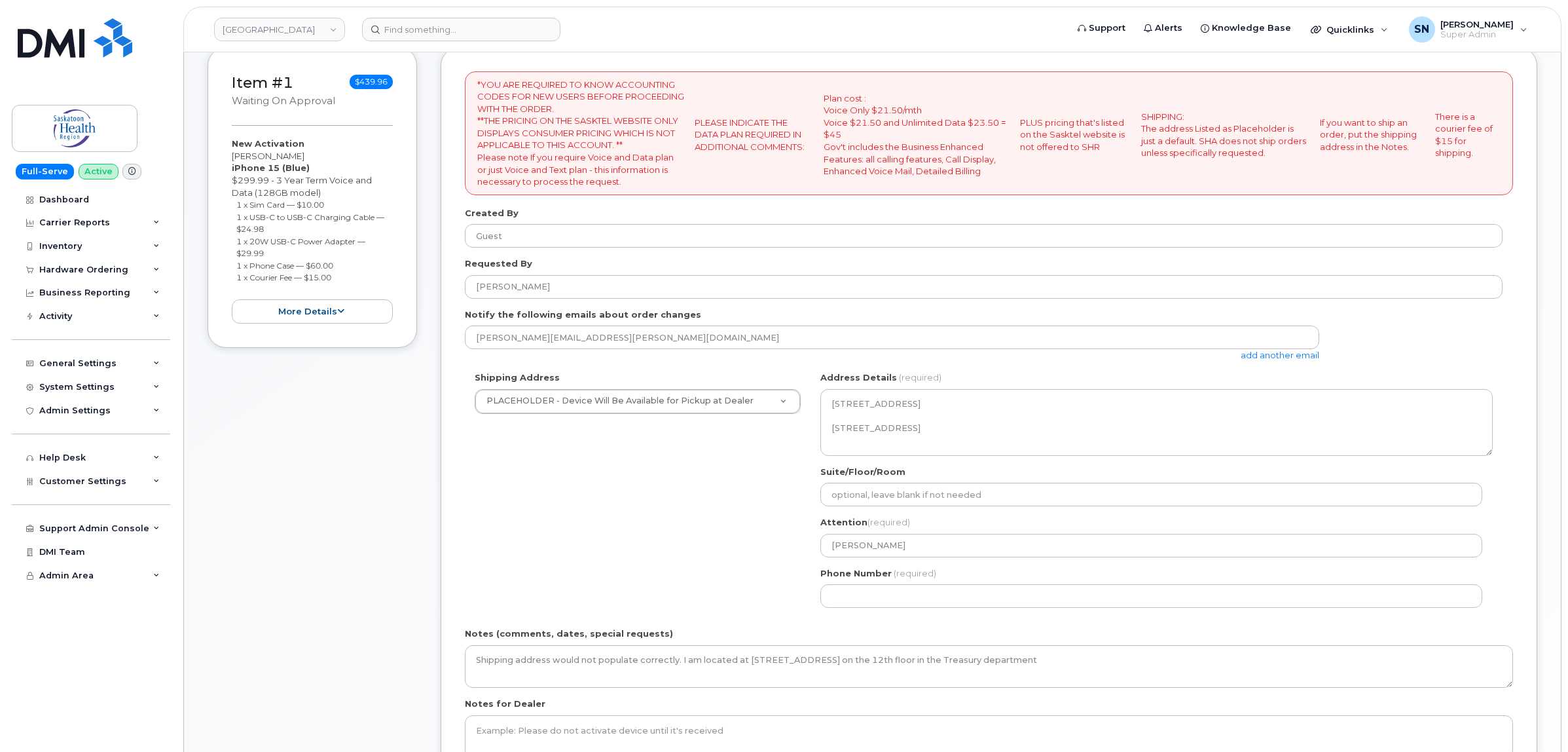
scroll to position [328, 0]
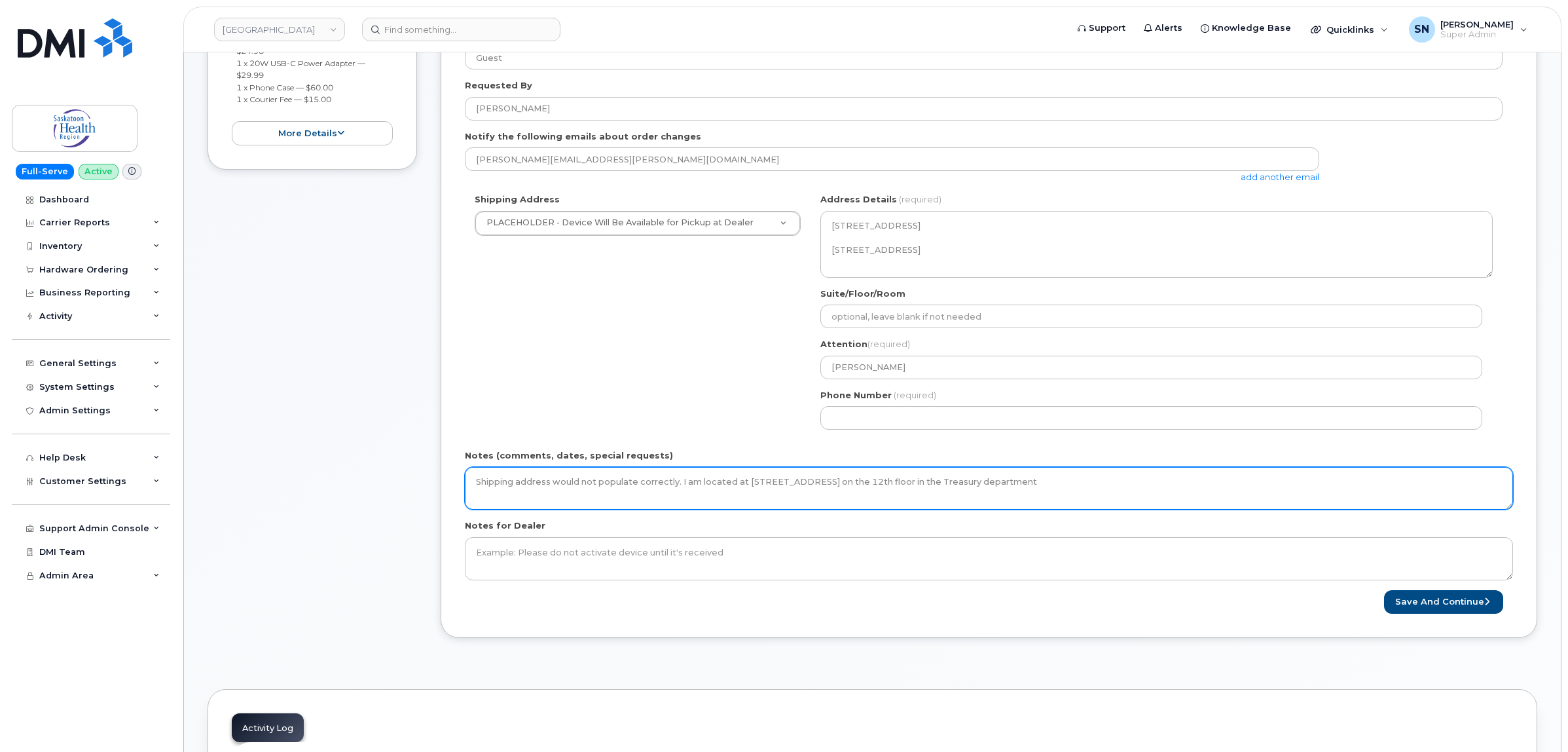
click at [654, 506] on textarea "Shipping address would not populate correctly. I am located at 606 Spadina Cres…" at bounding box center [989, 488] width 1048 height 43
click at [1119, 488] on textarea "Shipping address would not populate correctly. I am located at 606 Spadina Cres…" at bounding box center [989, 488] width 1048 height 43
click at [1207, 478] on textarea "Shipping address would not populate correctly. I am located at 606 Spadina Cres…" at bounding box center [989, 488] width 1048 height 43
type textarea "Shipping address would not populate correctly. I am located at 606 Spadina Cres…"
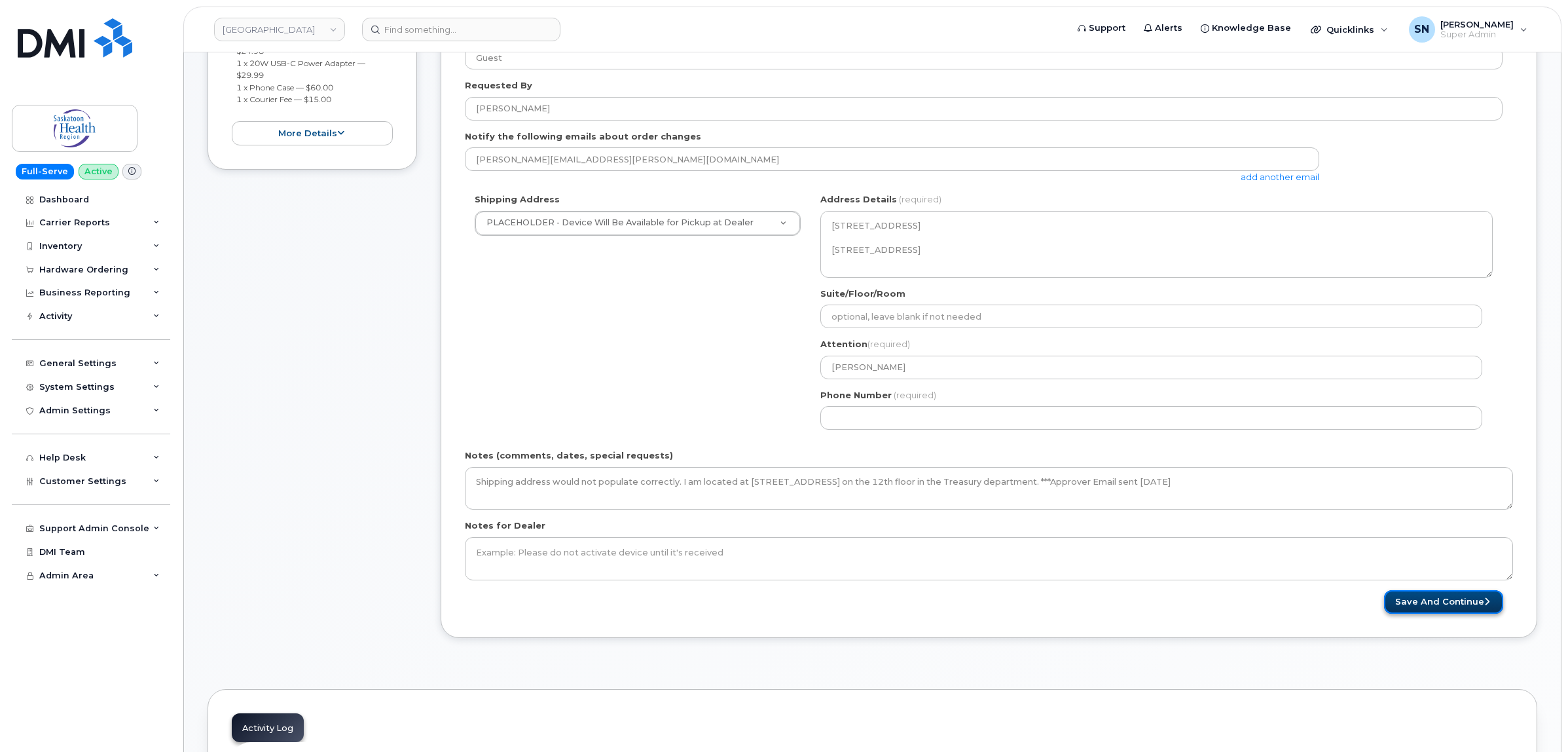
click at [1428, 596] on button "Save and Continue" at bounding box center [1444, 601] width 120 height 24
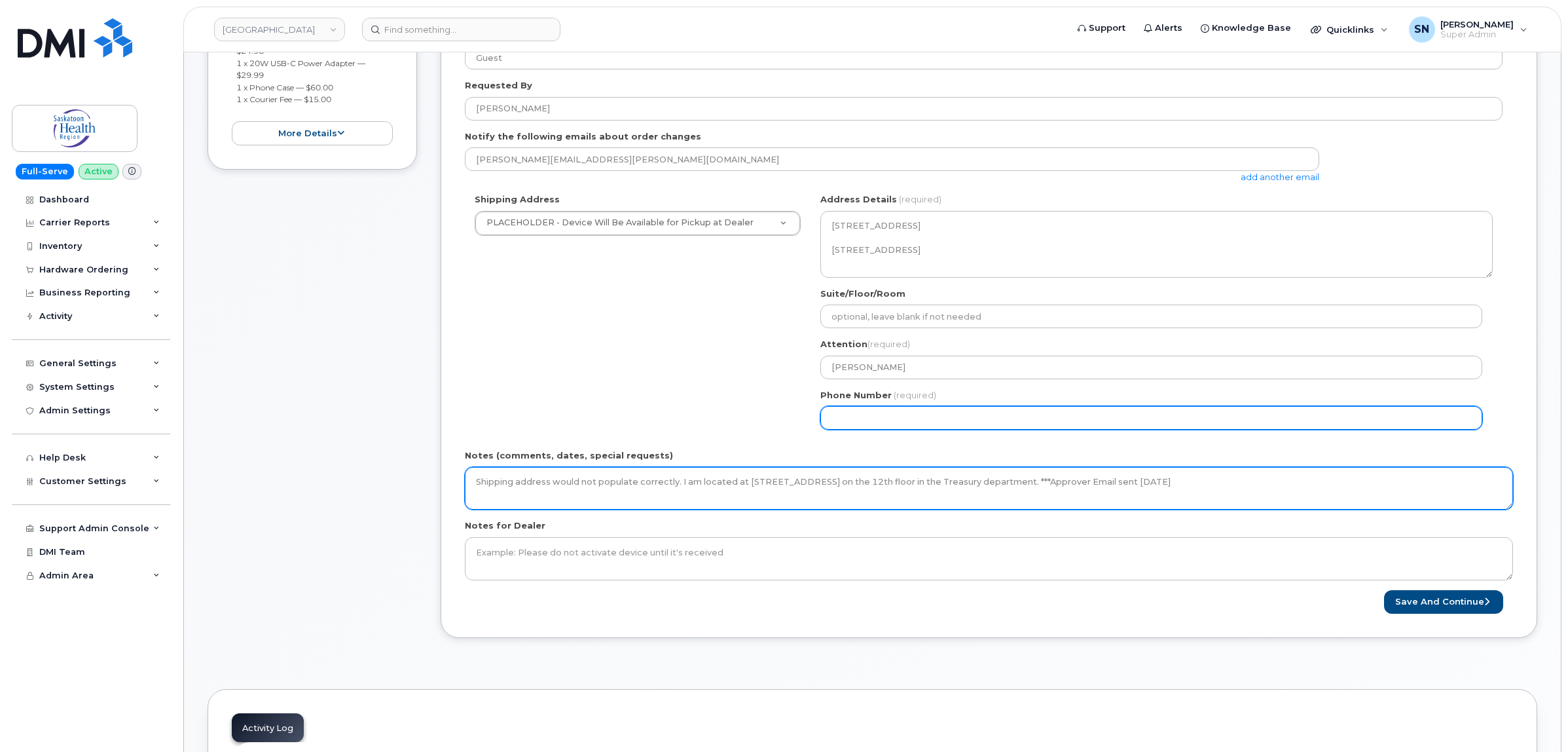
select select
type input "123456789"
select select
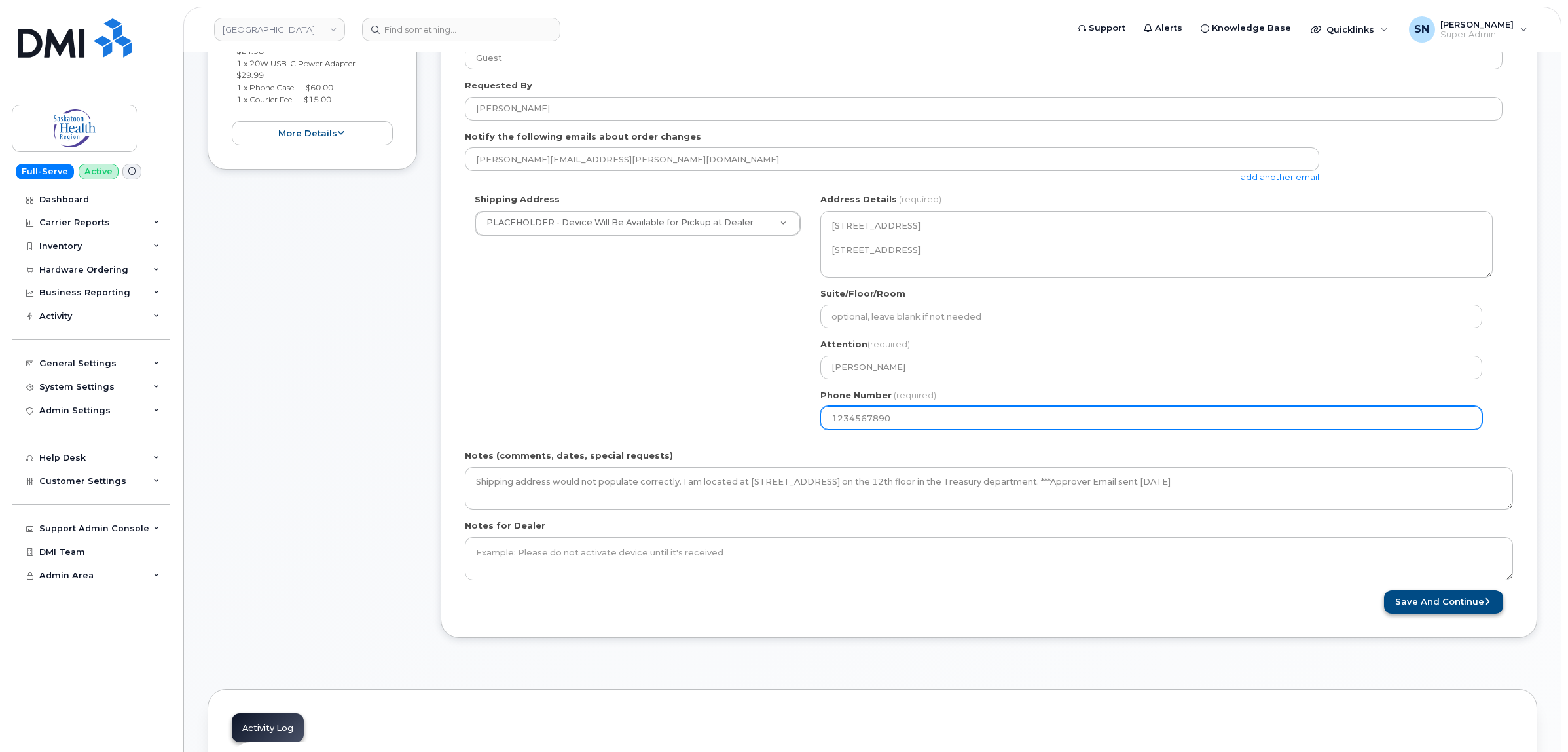
type input "1234567890"
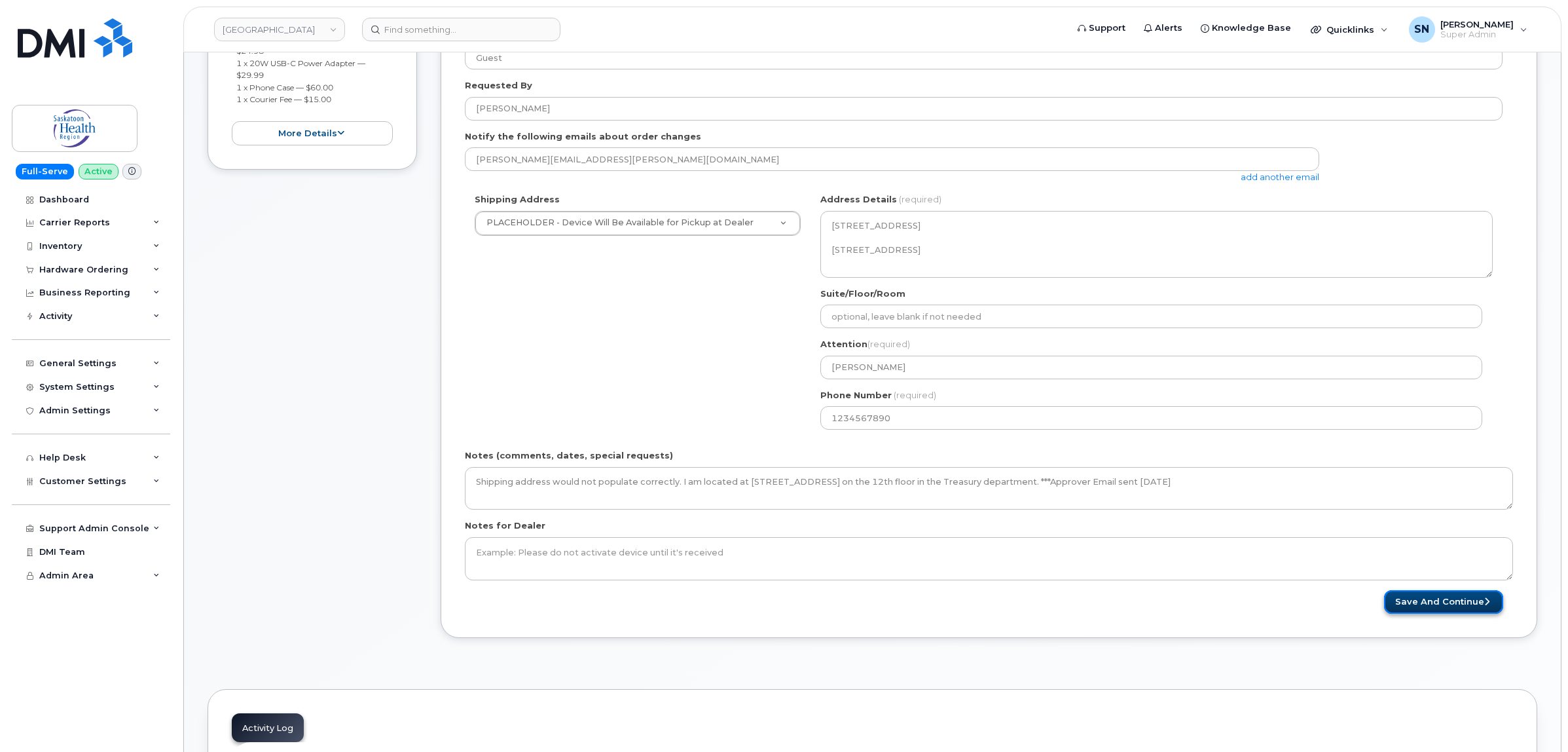
click at [1426, 597] on button "Save and Continue" at bounding box center [1444, 601] width 120 height 24
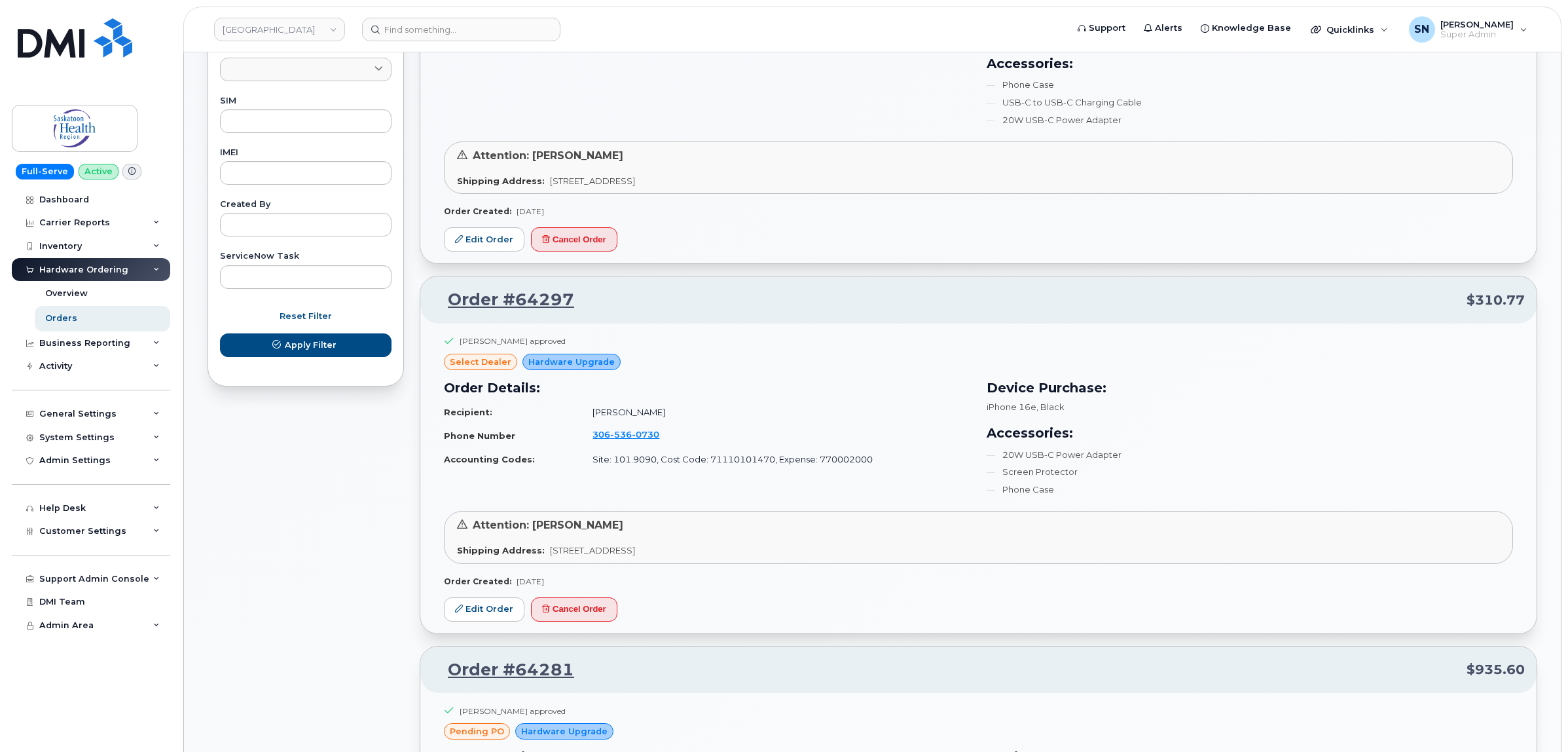
scroll to position [655, 0]
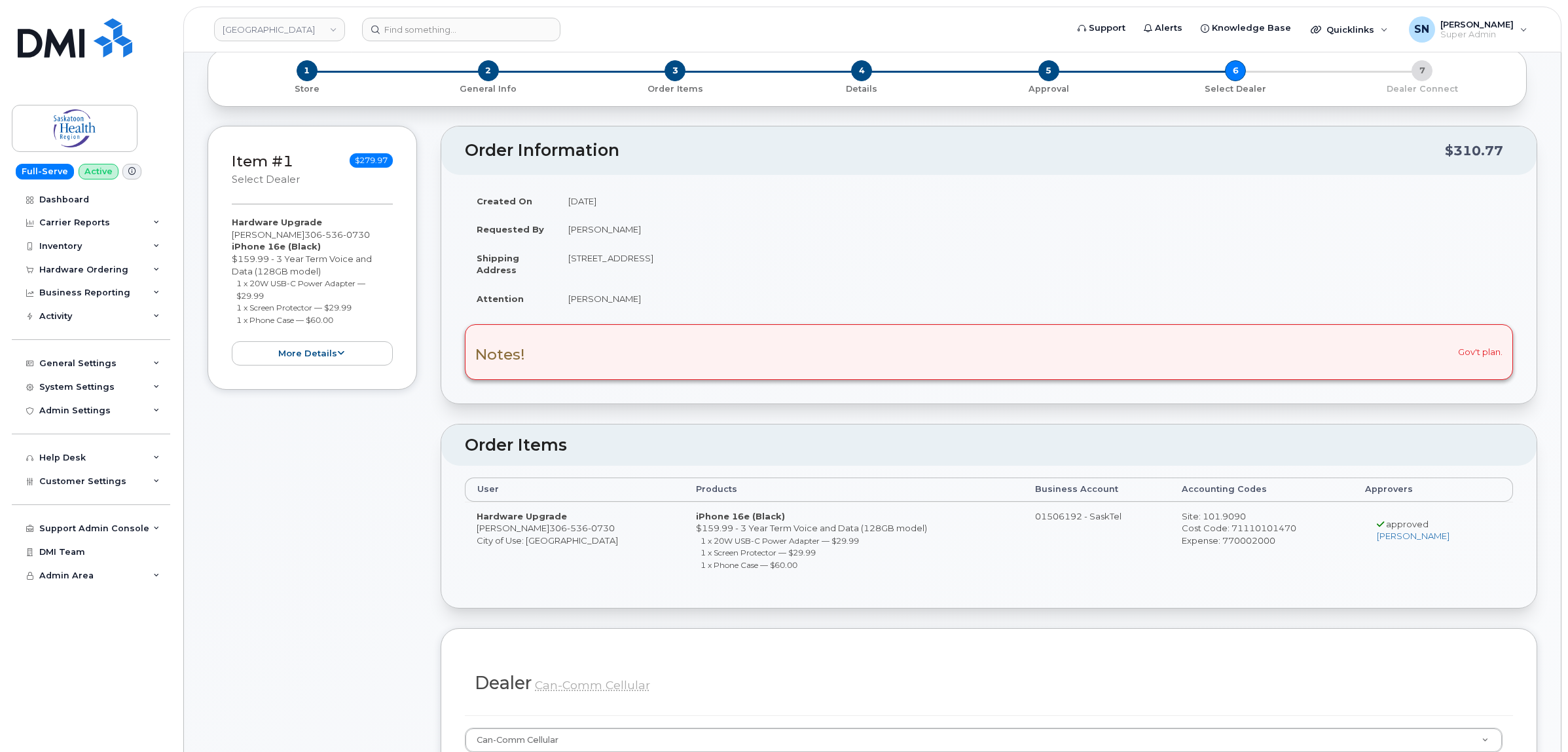
scroll to position [164, 0]
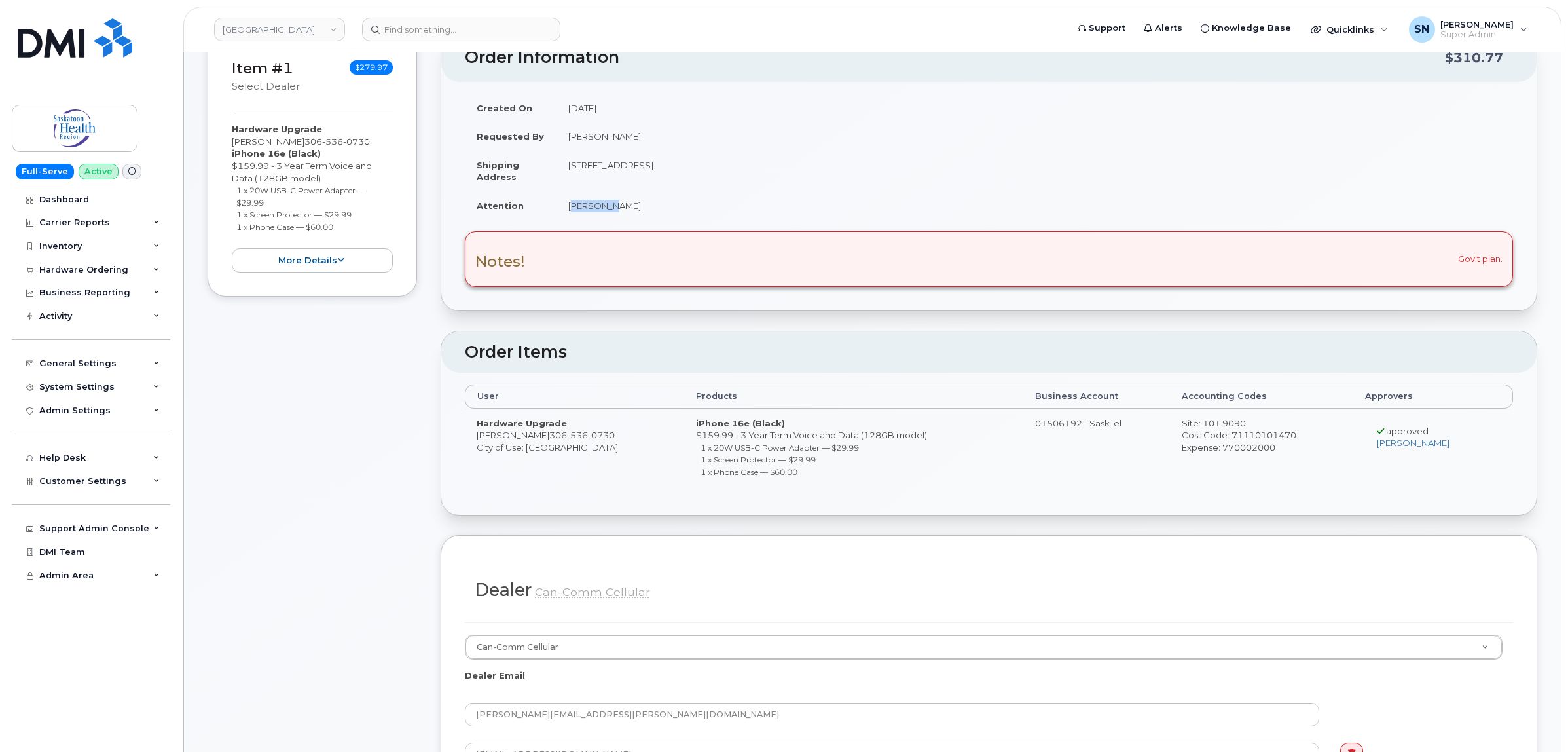
drag, startPoint x: 568, startPoint y: 208, endPoint x: 603, endPoint y: 210, distance: 35.1
click at [603, 210] on td "Kaitlynn Mittelholtz" at bounding box center [1035, 205] width 957 height 29
copy td "Kaitlynn"
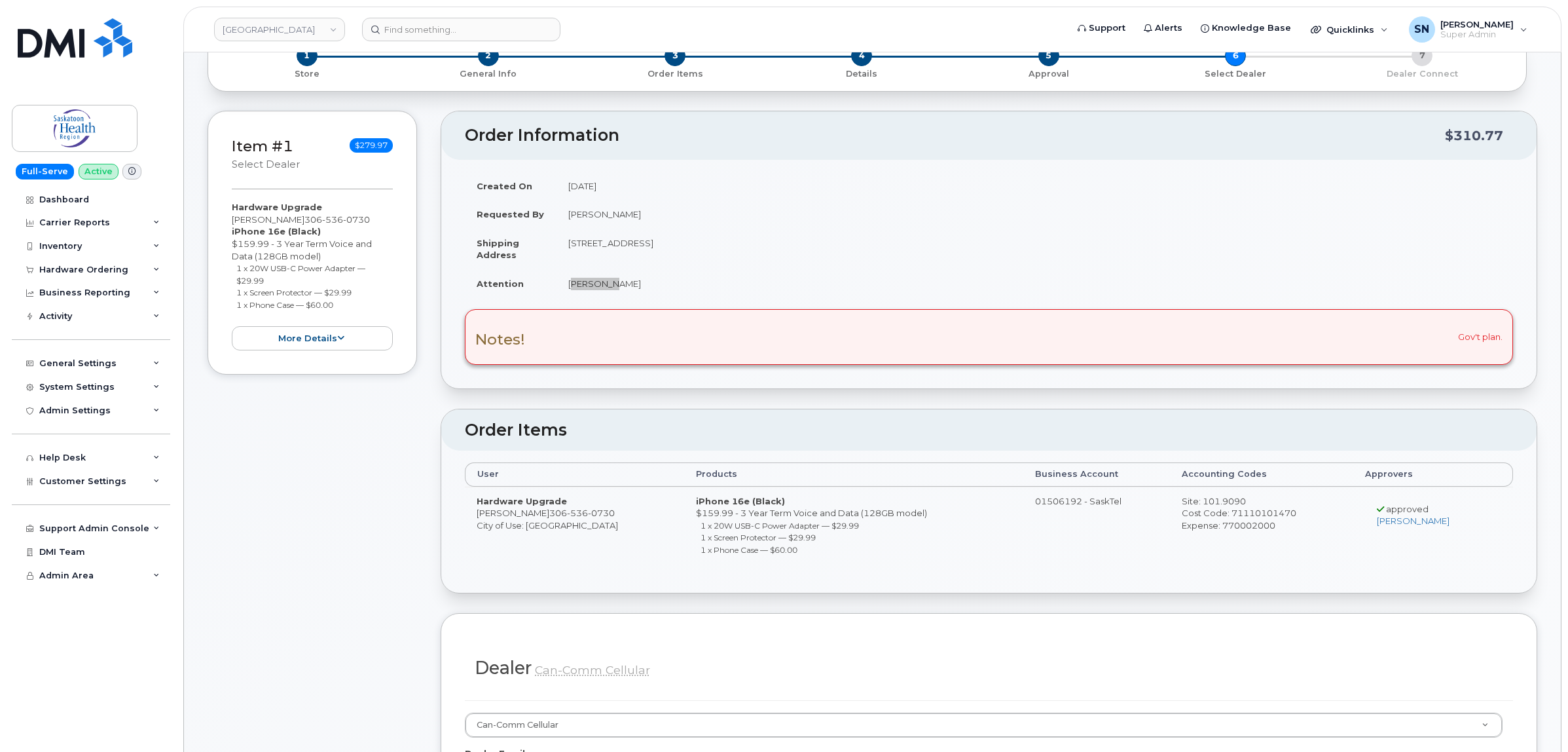
scroll to position [0, 0]
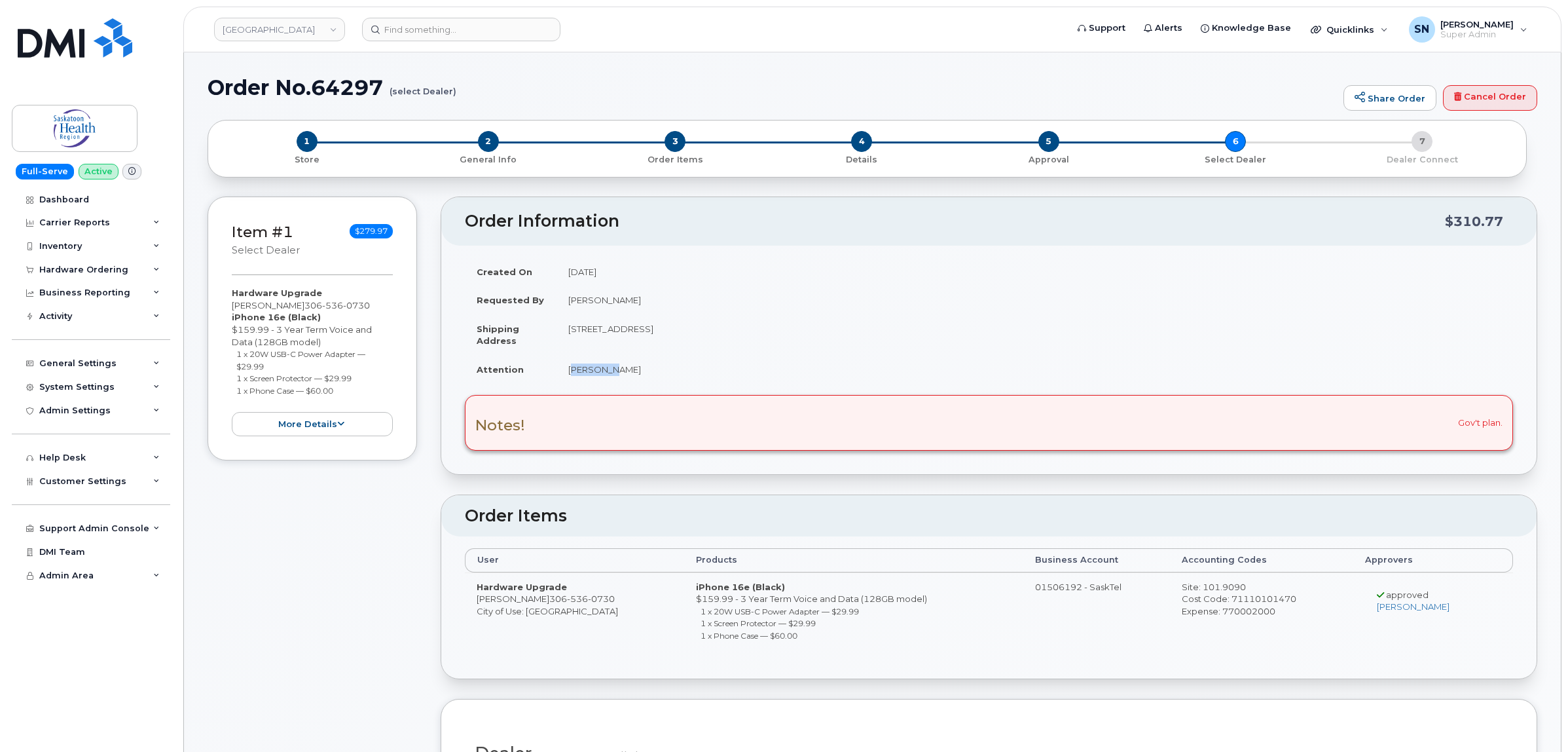
drag, startPoint x: 237, startPoint y: 355, endPoint x: 270, endPoint y: 365, distance: 34.5
click at [270, 365] on li "1 x 20W USB-C Power Adapter — $29.99" at bounding box center [314, 360] width 157 height 24
copy small "1 x 20W USB-C Power Adapter — $29.99"
drag, startPoint x: 262, startPoint y: 380, endPoint x: 357, endPoint y: 381, distance: 95.0
click at [357, 381] on li "1 x Screen Protector — $29.99" at bounding box center [314, 378] width 157 height 12
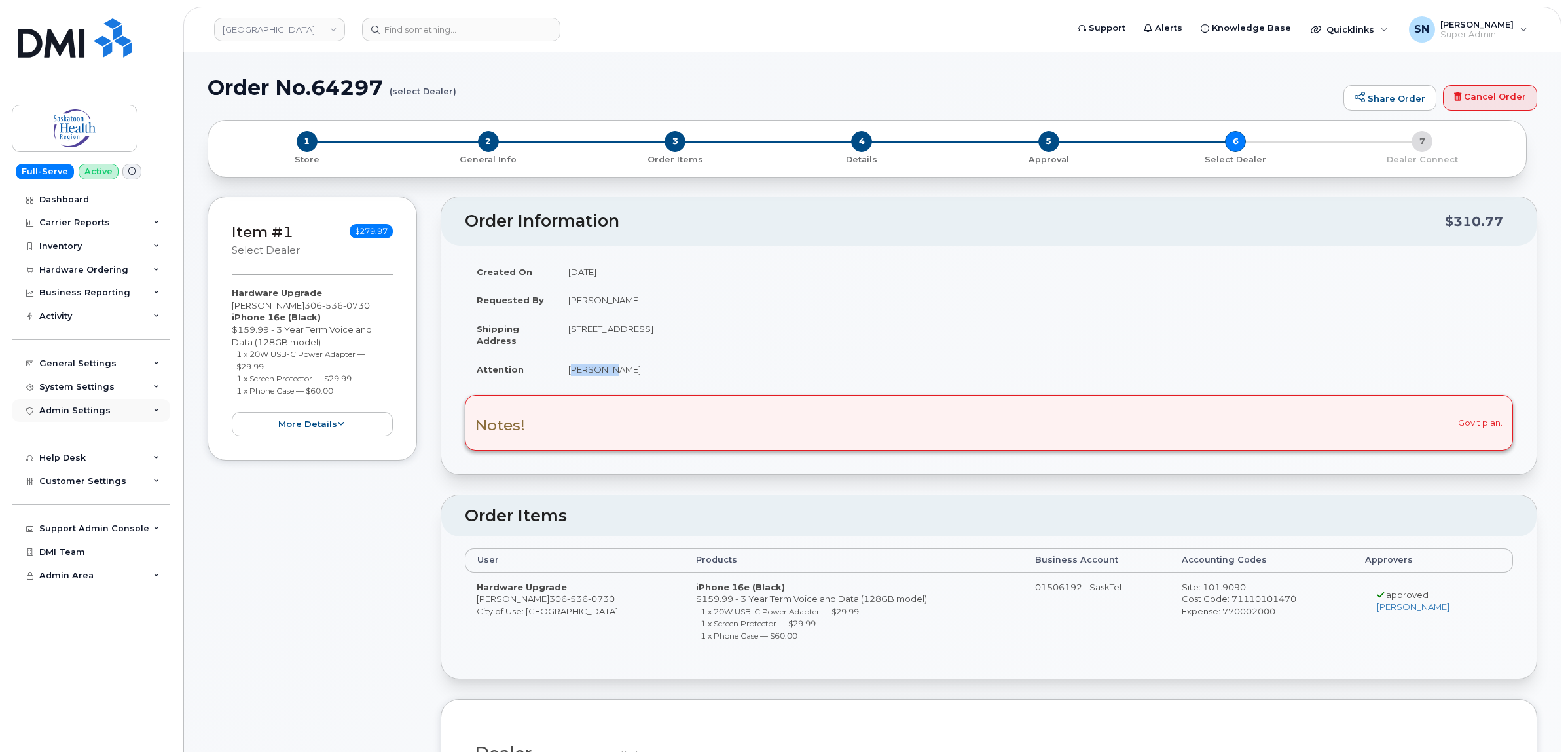
copy small "1 x Screen Protector — $29.99"
drag, startPoint x: 236, startPoint y: 392, endPoint x: 335, endPoint y: 393, distance: 99.0
click at [335, 393] on ul "1 x 20W USB-C Power Adapter — $29.99 1 x Screen Protector — $29.99 1 x Phone Ca…" at bounding box center [313, 372] width 161 height 49
copy small "1 x Phone Case — $60.00"
drag, startPoint x: 234, startPoint y: 305, endPoint x: 268, endPoint y: 306, distance: 34.0
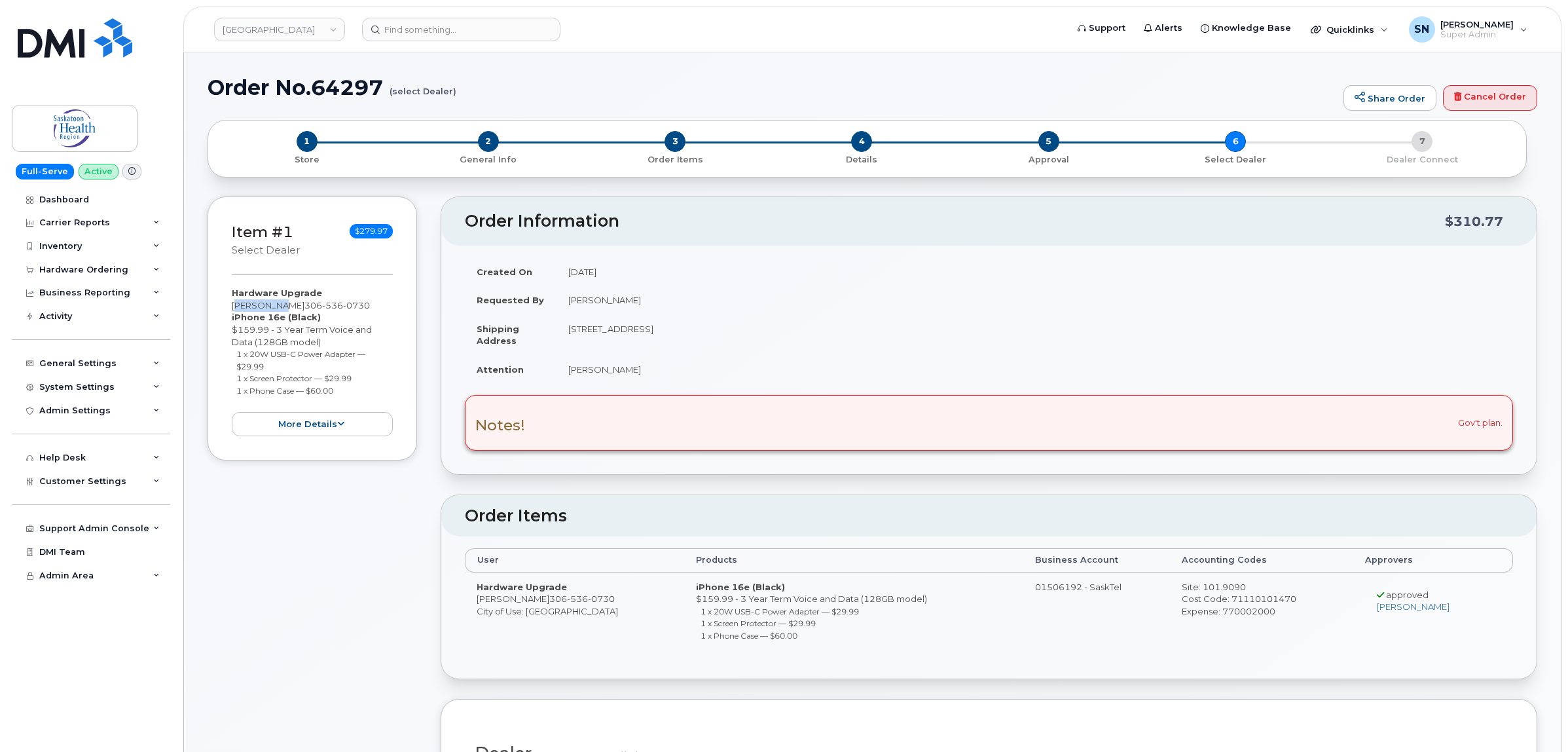
click at [268, 306] on div "Hardware Upgrade Clint Fox 306 536 0730 iPhone 16e (Black) $159.99 - 3 Year Ter…" at bounding box center [313, 361] width 161 height 150
copy div "[PERSON_NAME]"
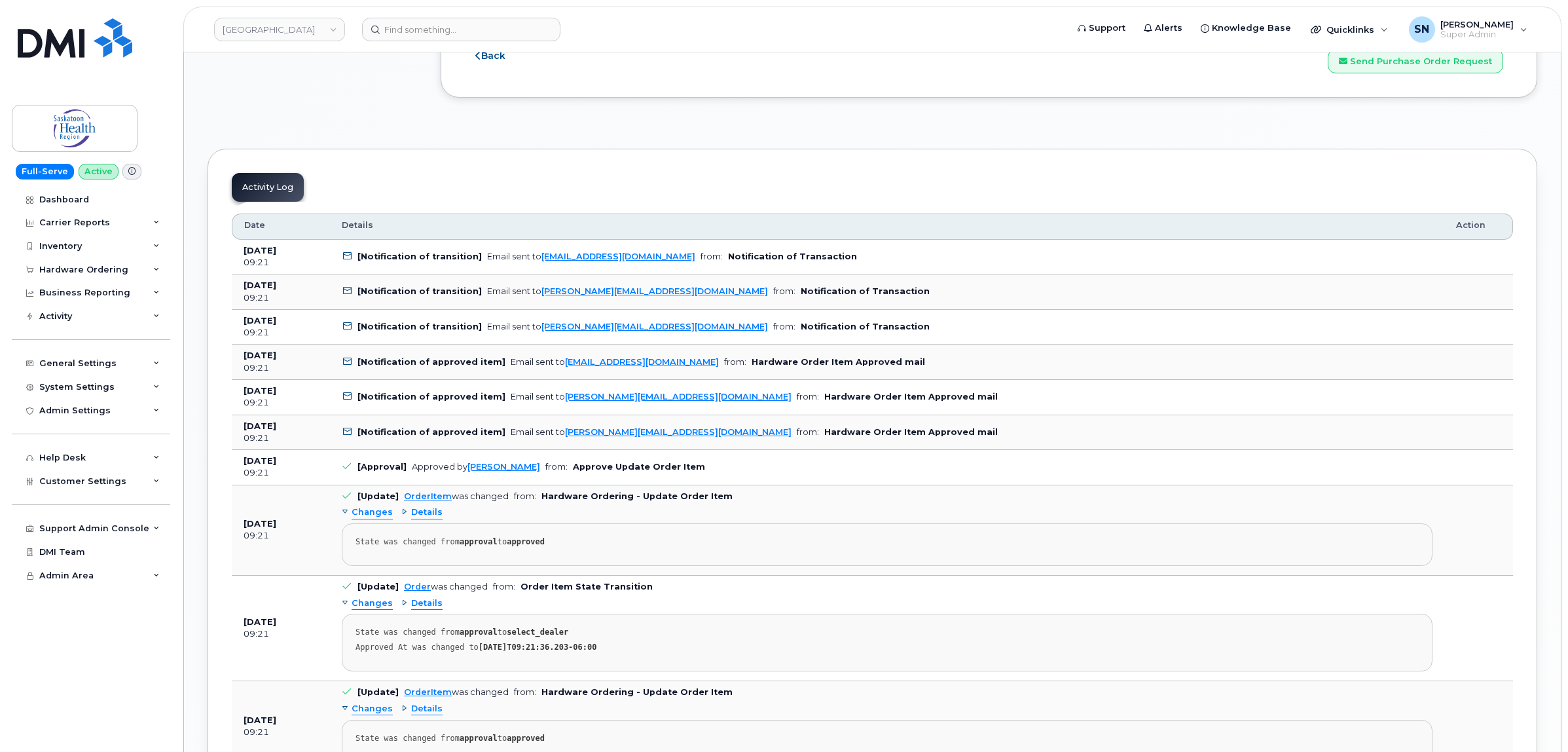
scroll to position [1555, 0]
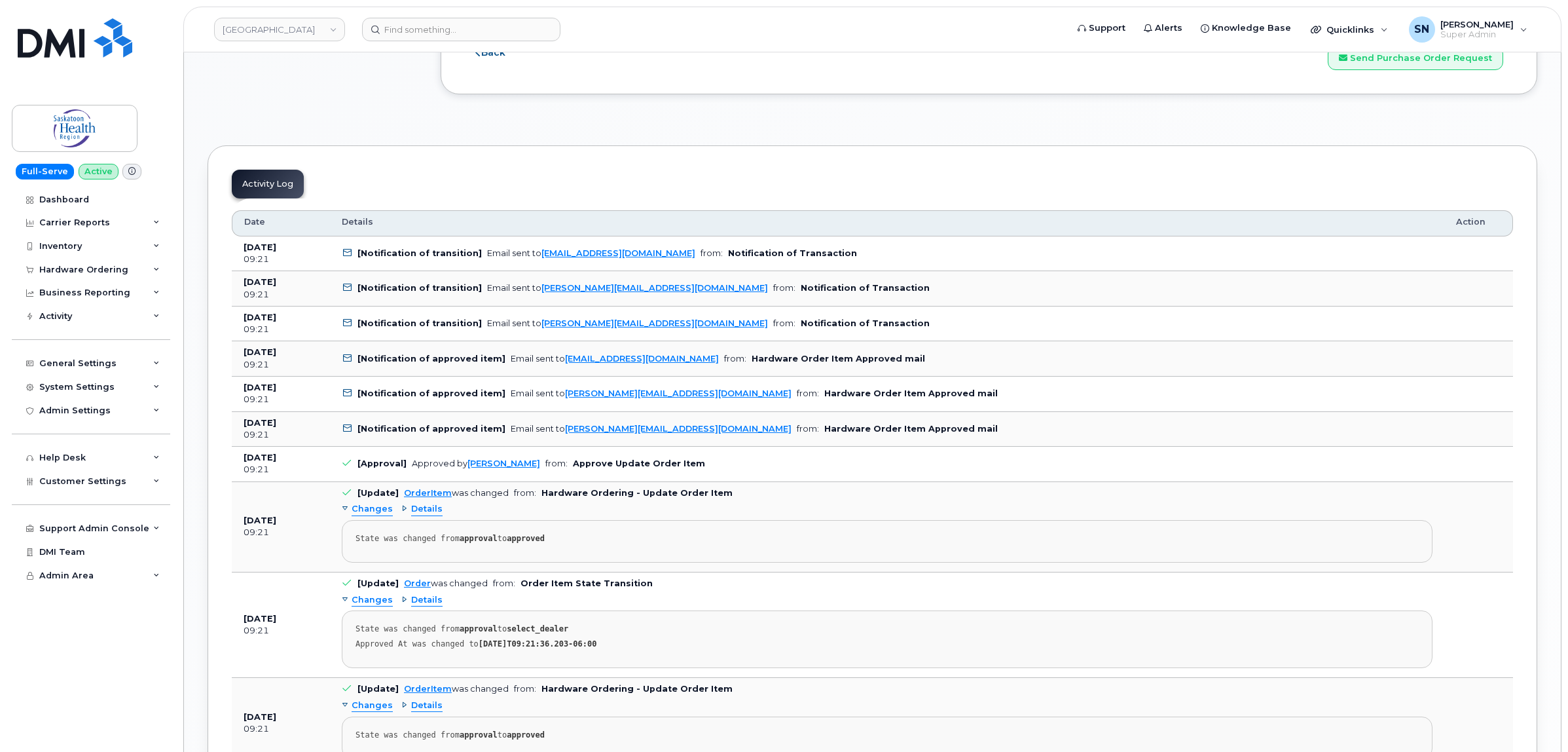
drag, startPoint x: 749, startPoint y: 436, endPoint x: 559, endPoint y: 442, distance: 190.1
click at [559, 442] on td "[Notification of approved item] Email sent to Kaitlynn.Mittelholtz@saskhealthau…" at bounding box center [888, 430] width 1114 height 35
drag, startPoint x: 749, startPoint y: 436, endPoint x: 558, endPoint y: 438, distance: 191.0
click at [558, 438] on td "[Notification of approved item] Email sent to Kaitlynn.Mittelholtz@saskhealthau…" at bounding box center [888, 430] width 1114 height 35
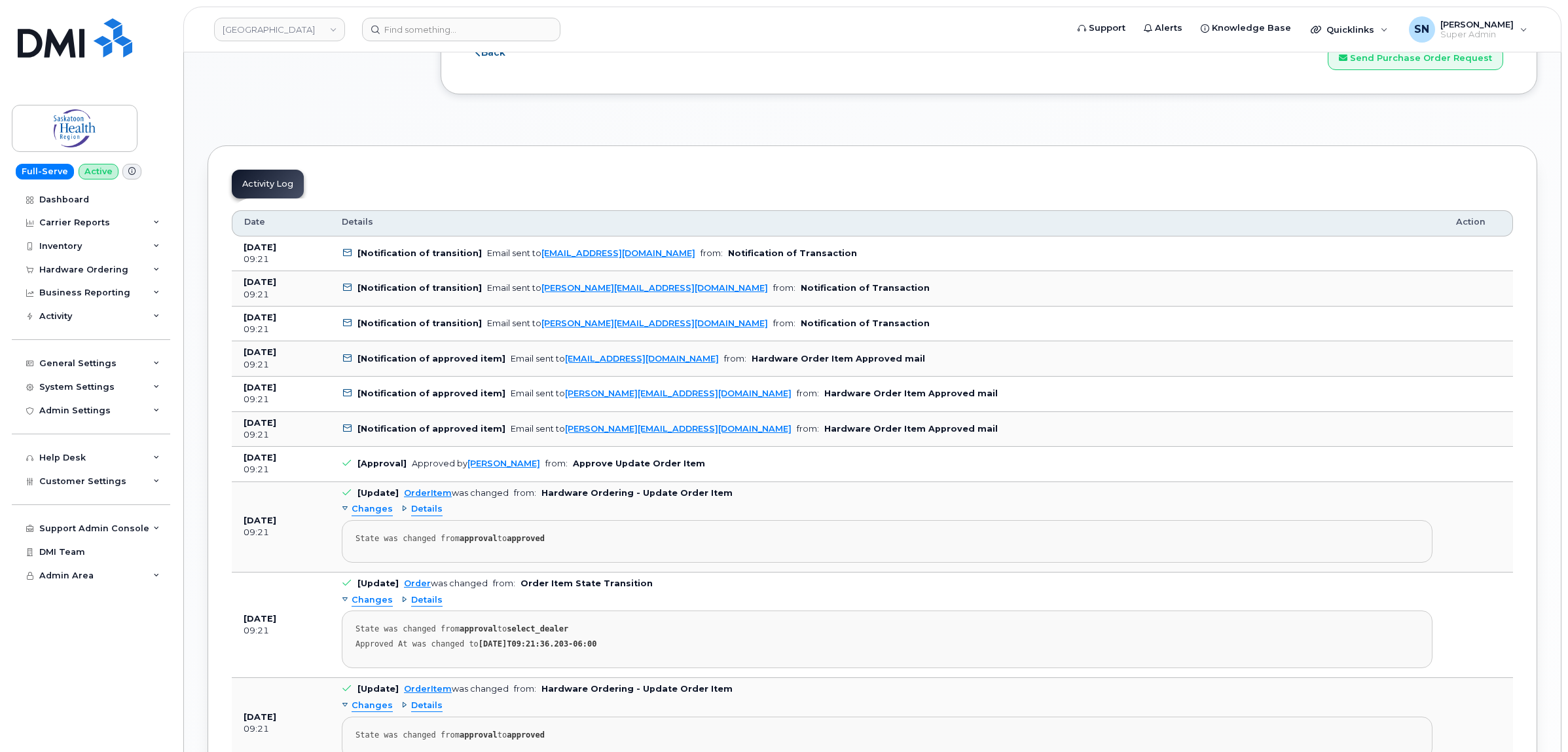
copy link "Kaitlynn.Mittelholtz@saskhealthauthority.ca"
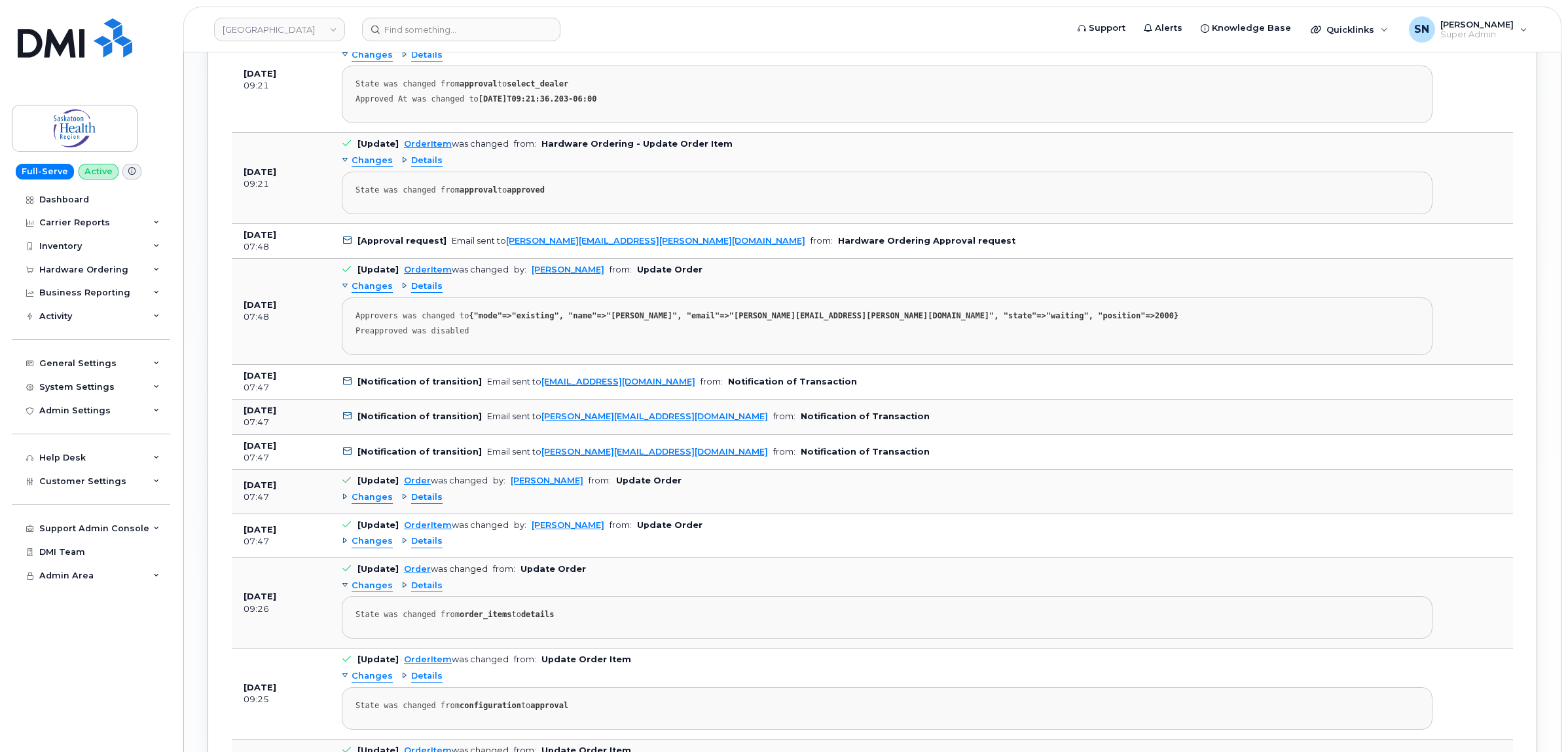
scroll to position [2018, 0]
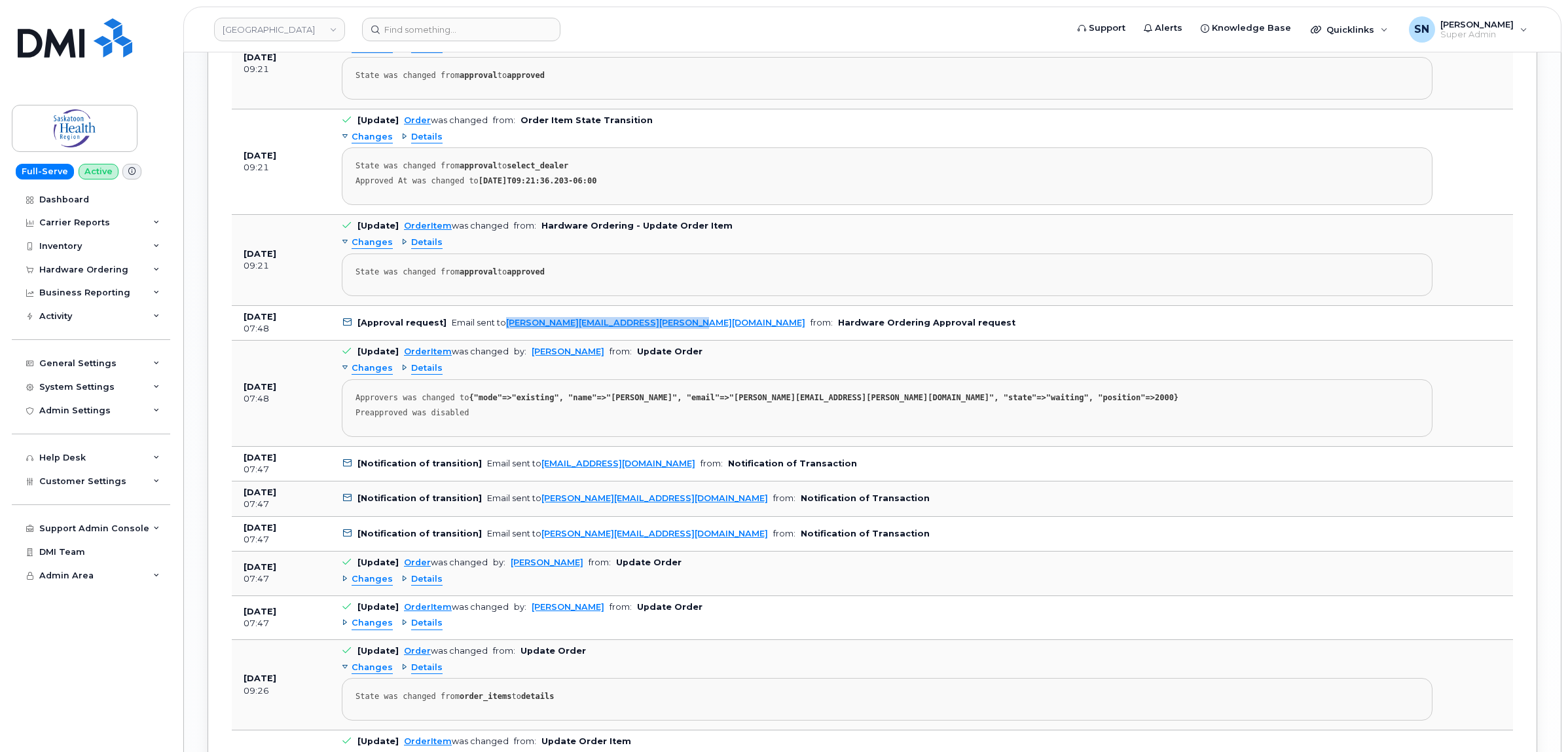
drag, startPoint x: 668, startPoint y: 331, endPoint x: 502, endPoint y: 337, distance: 166.1
click at [502, 337] on td "[Approval request] Email sent to jim.billington@saskhealthauthority.ca from: Ha…" at bounding box center [888, 323] width 1114 height 35
copy link "jim.billington@saskhealthauthority.ca"
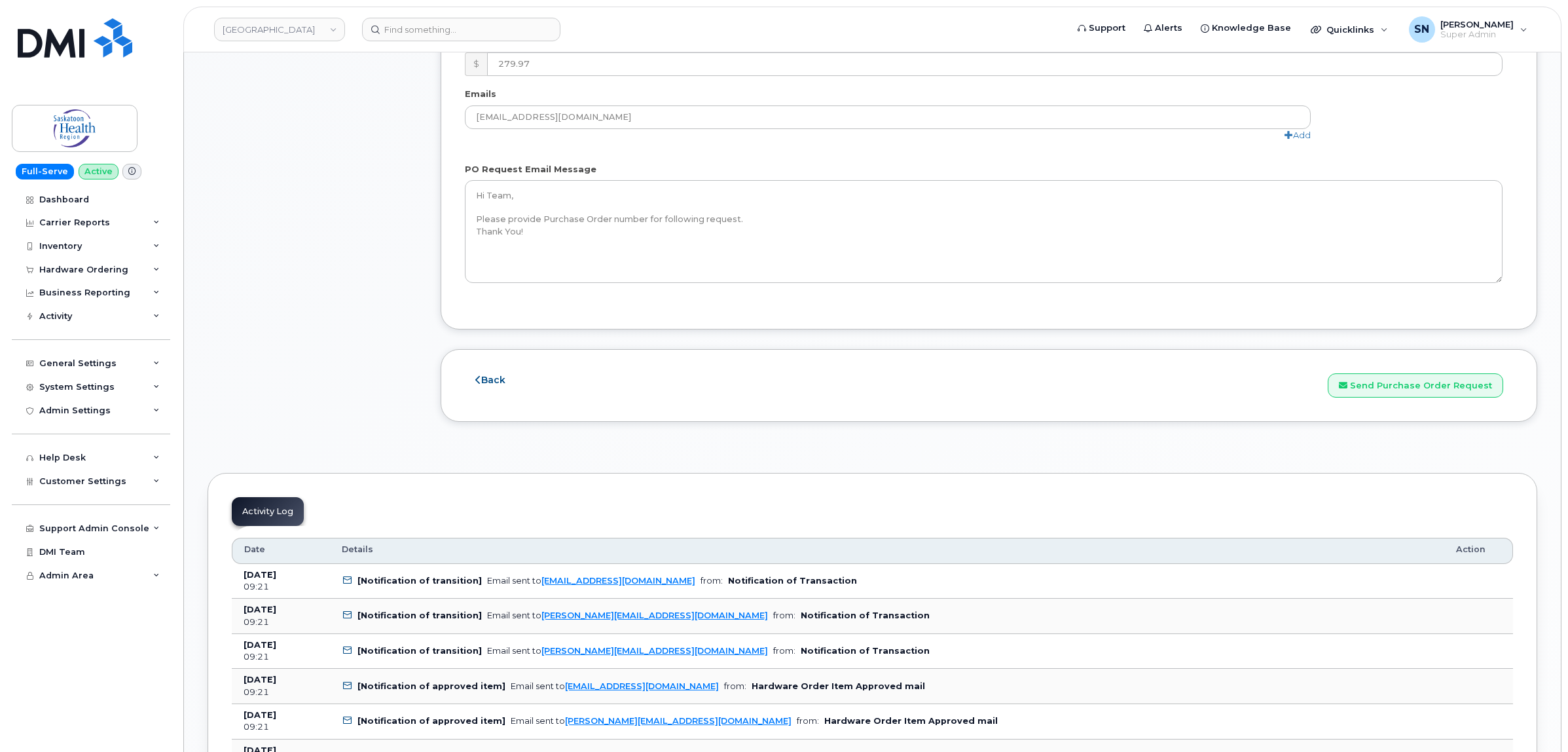
scroll to position [1473, 0]
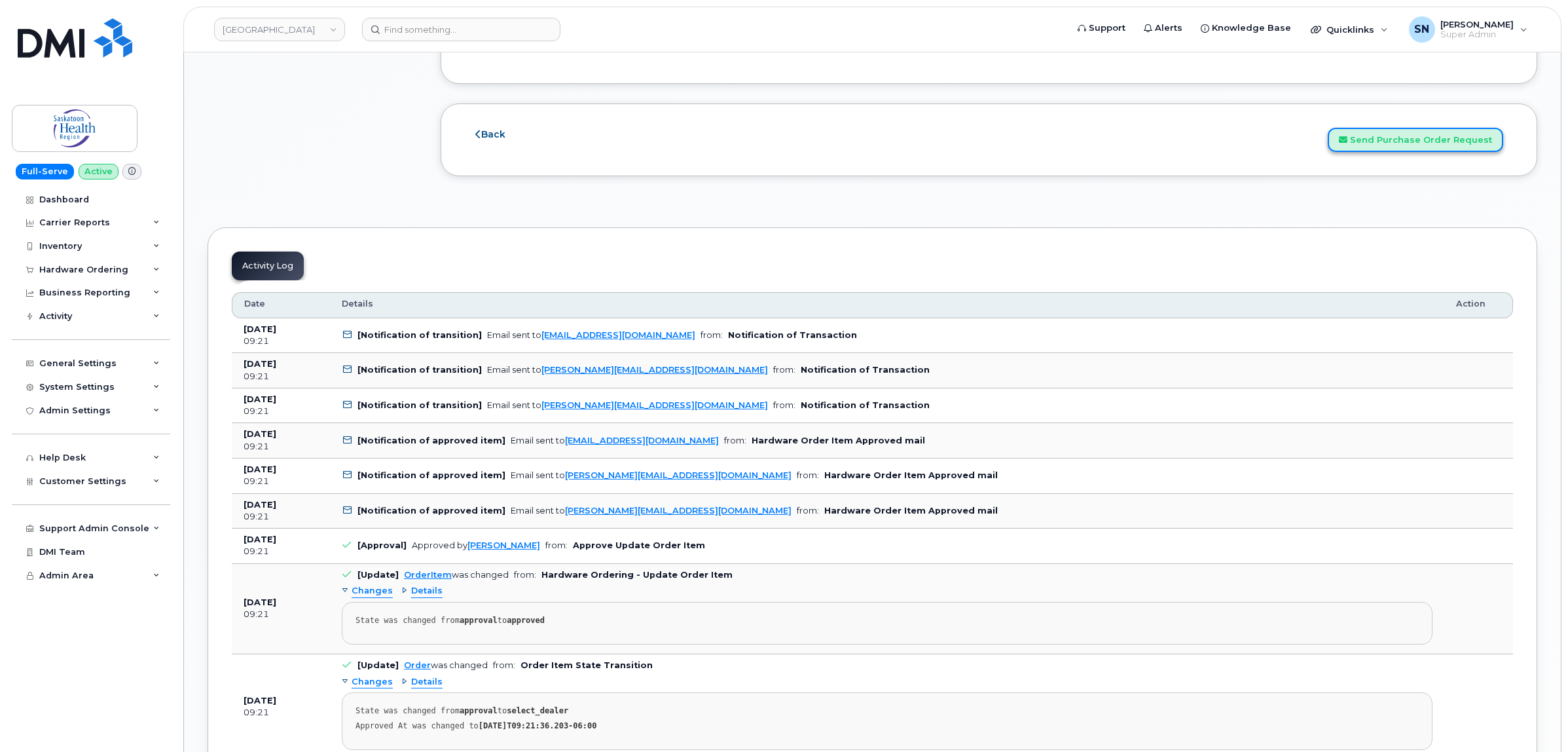
click at [1389, 148] on button "Send Purchase Order Request" at bounding box center [1416, 139] width 175 height 24
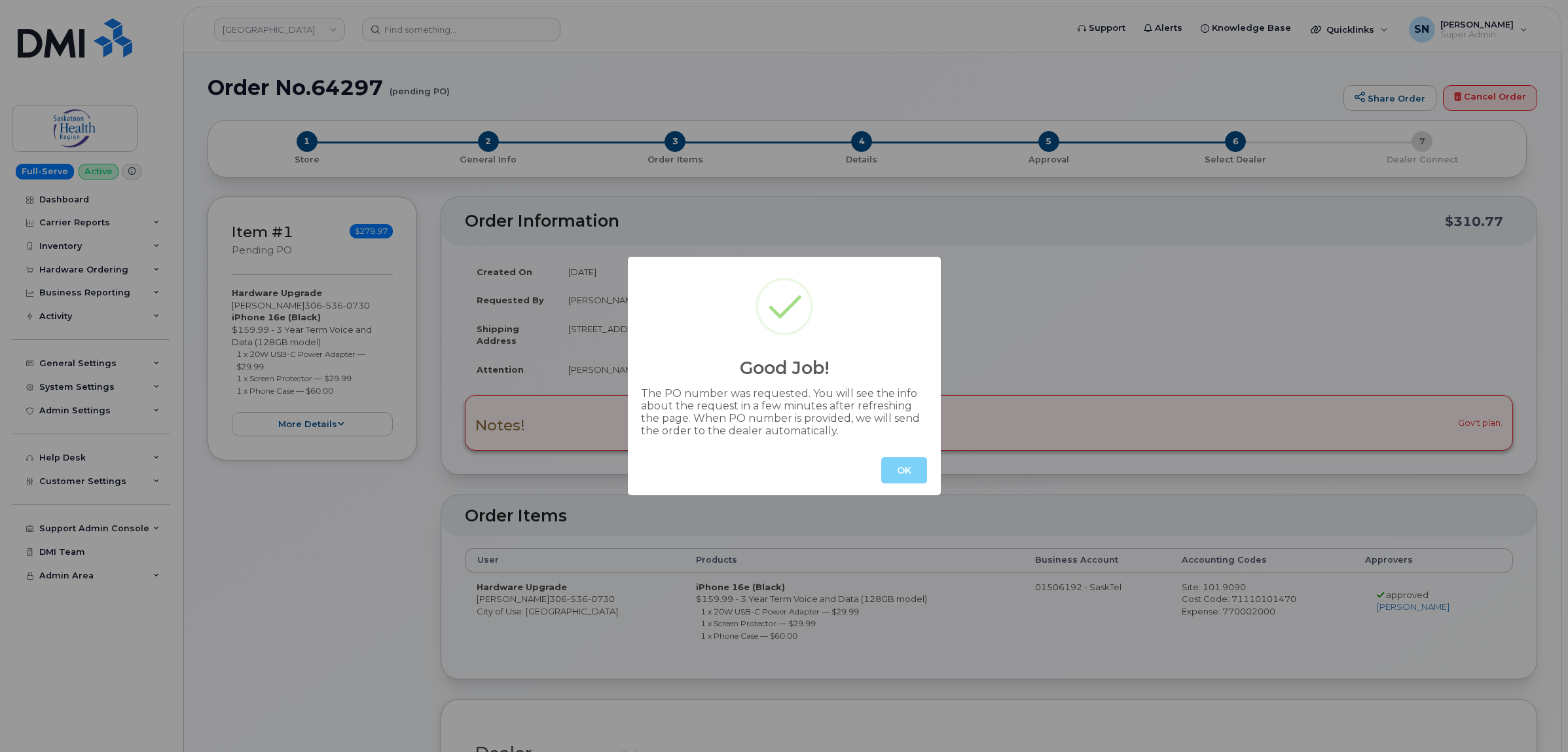
drag, startPoint x: 904, startPoint y: 471, endPoint x: 780, endPoint y: 483, distance: 124.6
click at [904, 471] on button "OK" at bounding box center [904, 470] width 46 height 27
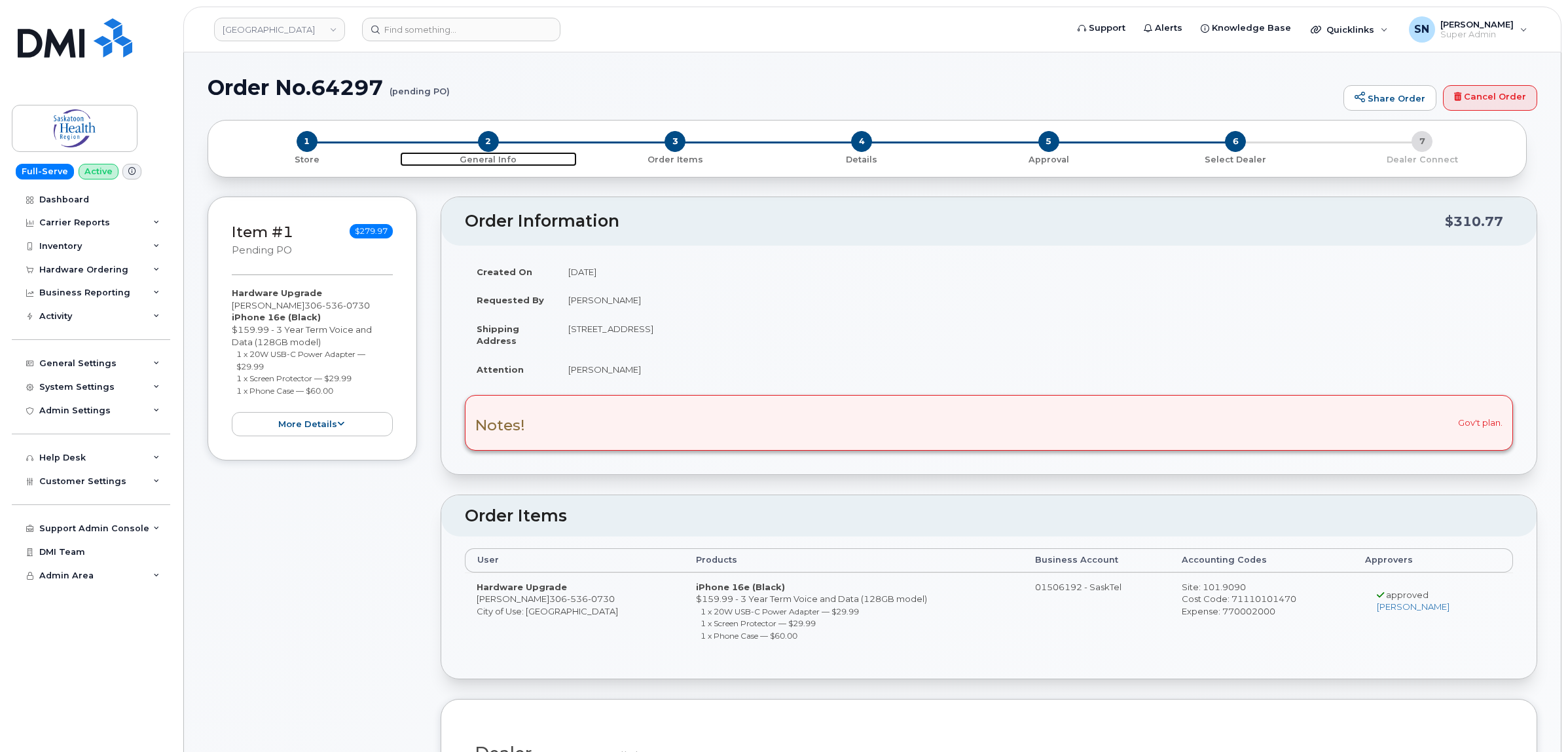
click at [491, 145] on span "2" at bounding box center [489, 142] width 21 height 21
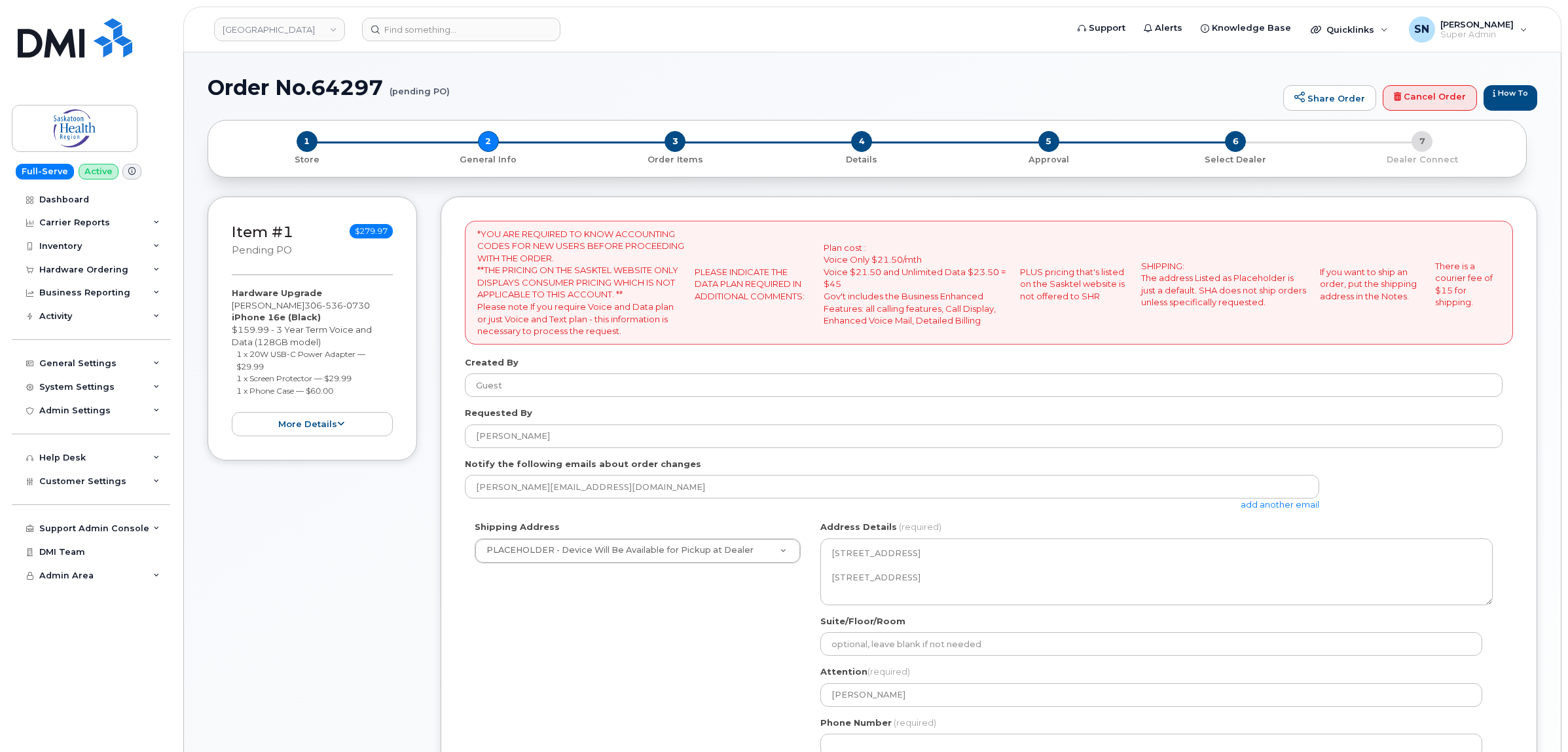
select select
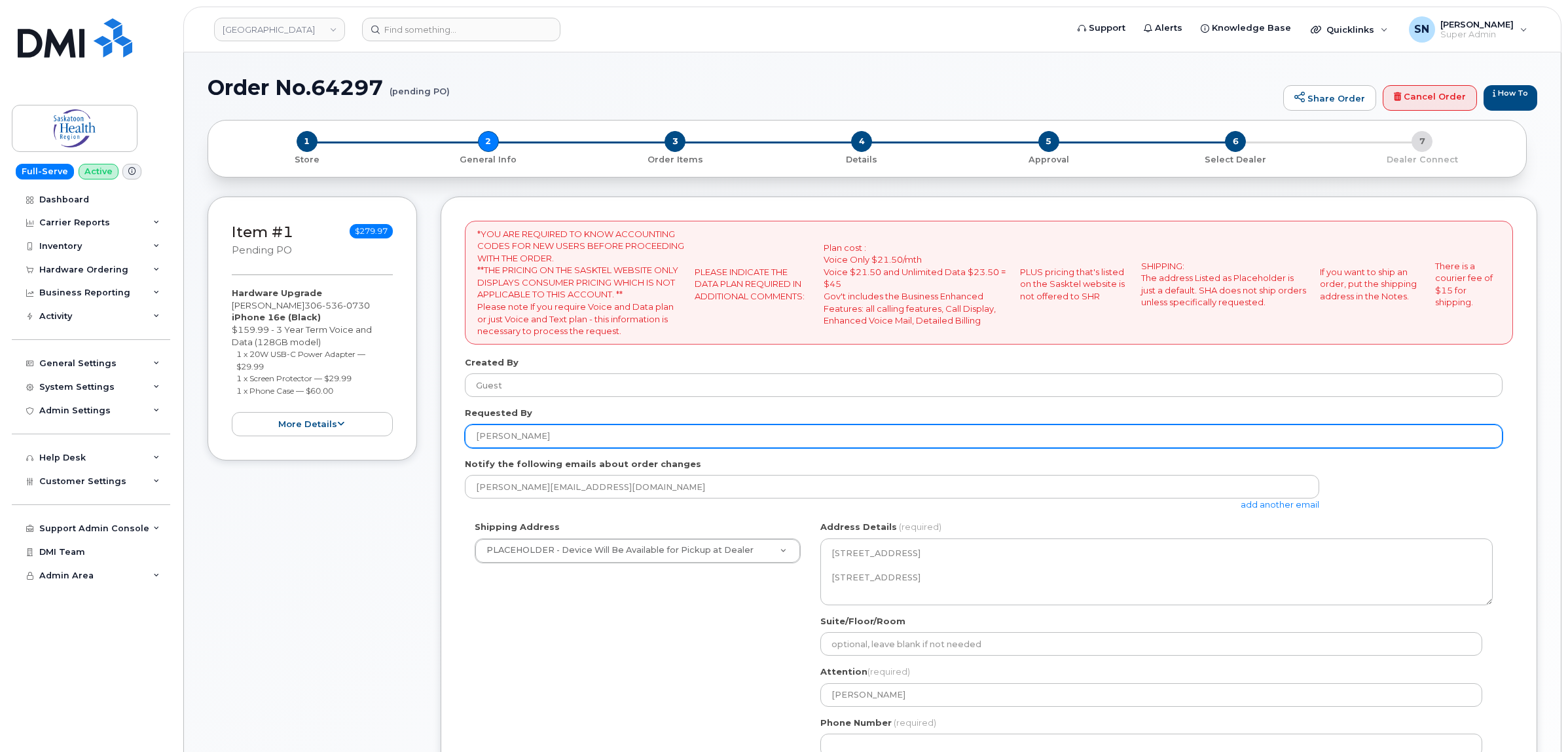
scroll to position [245, 0]
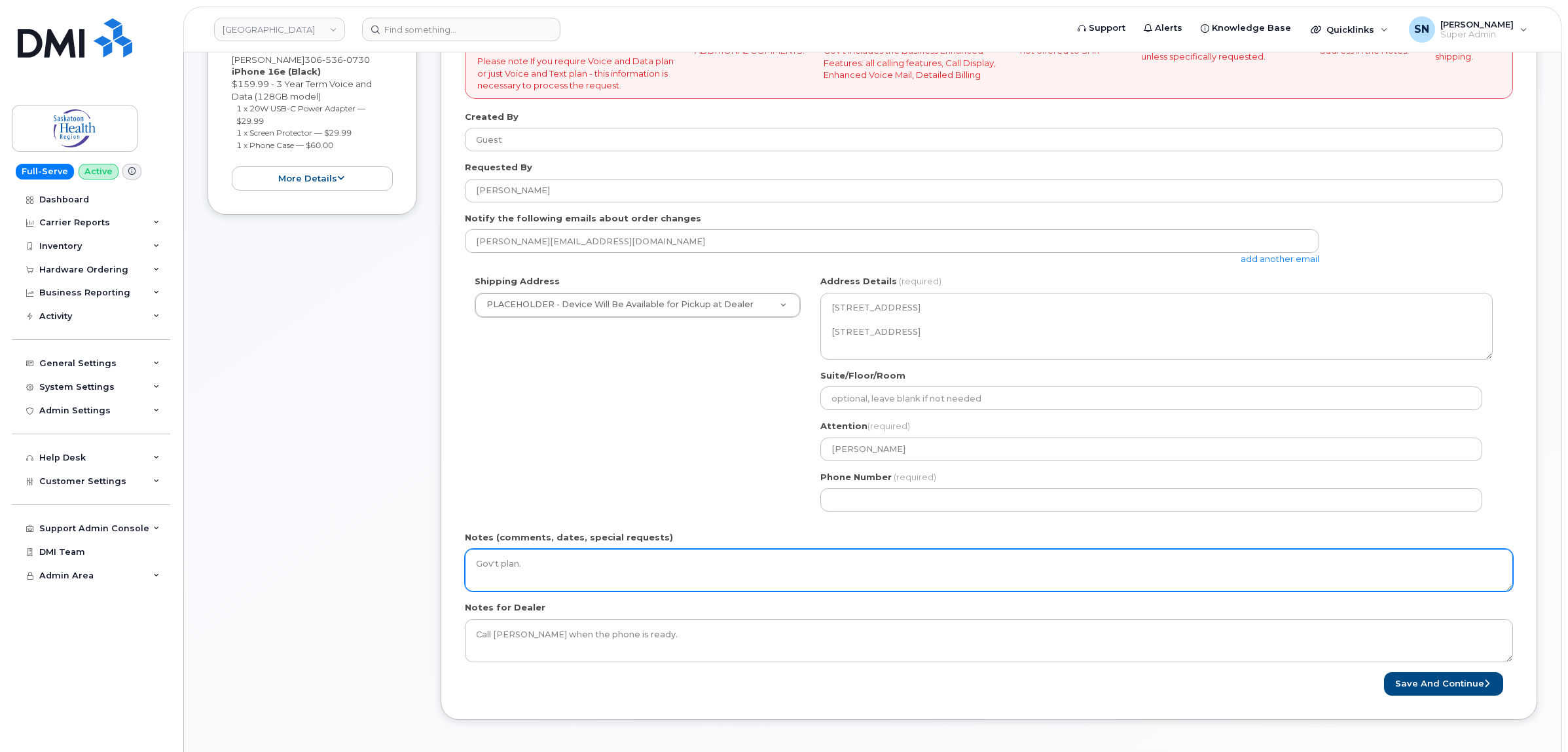
click at [673, 563] on textarea "Gov't plan." at bounding box center [989, 570] width 1048 height 43
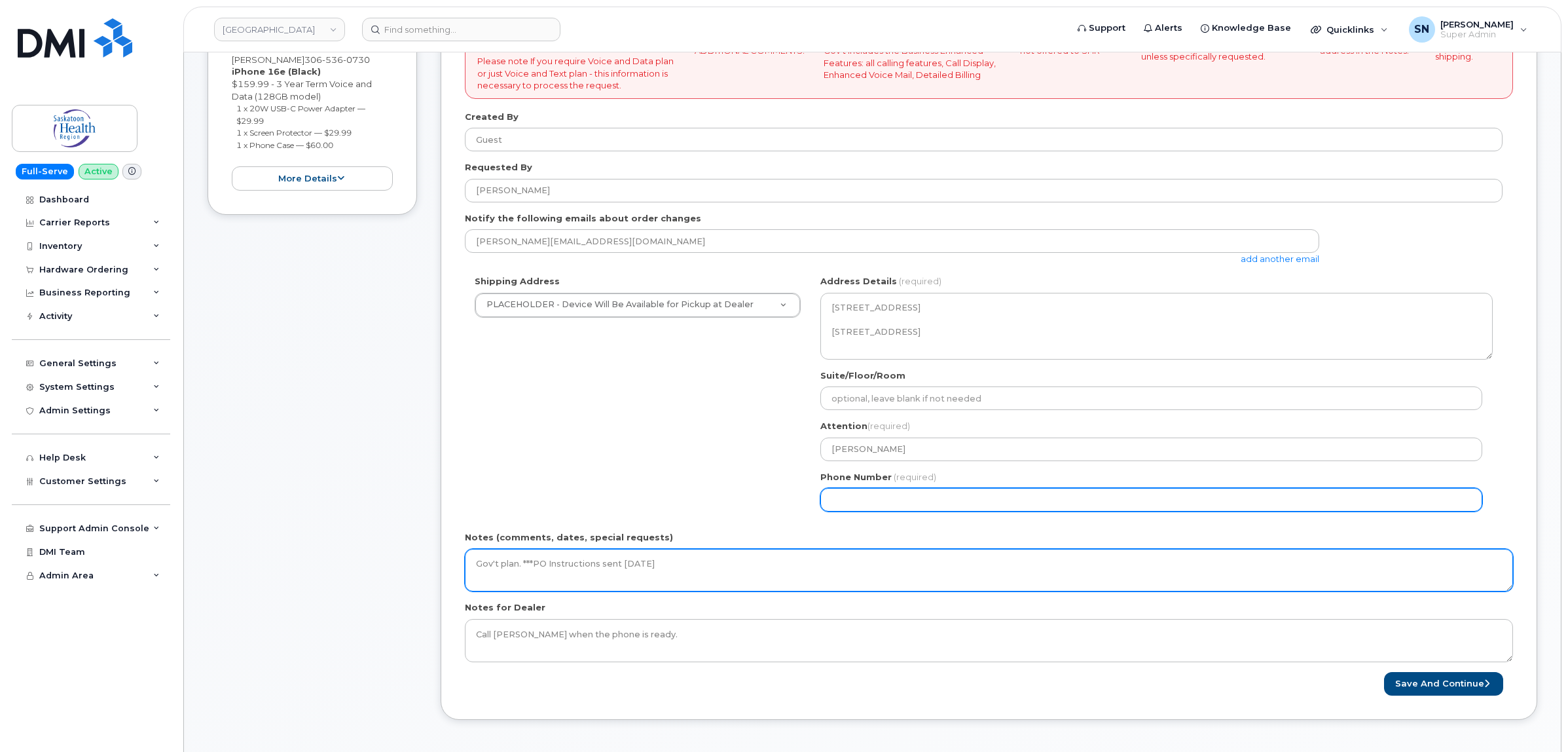
type textarea "Gov't plan. ***PO Instructions sent [DATE]"
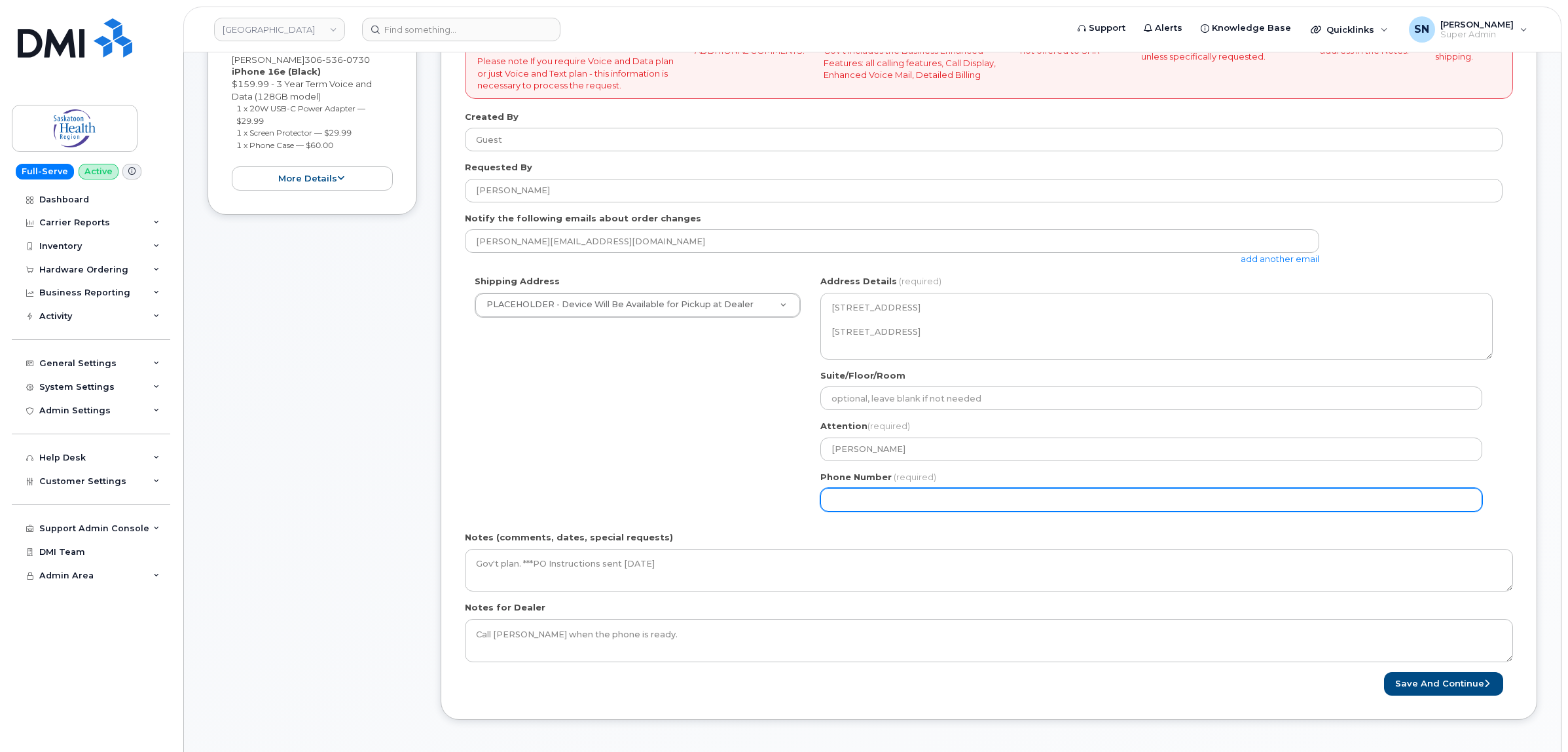
click at [1036, 500] on input "Phone Number" at bounding box center [1151, 500] width 662 height 24
select select
type input "123456789"
select select
type input "1234567890"
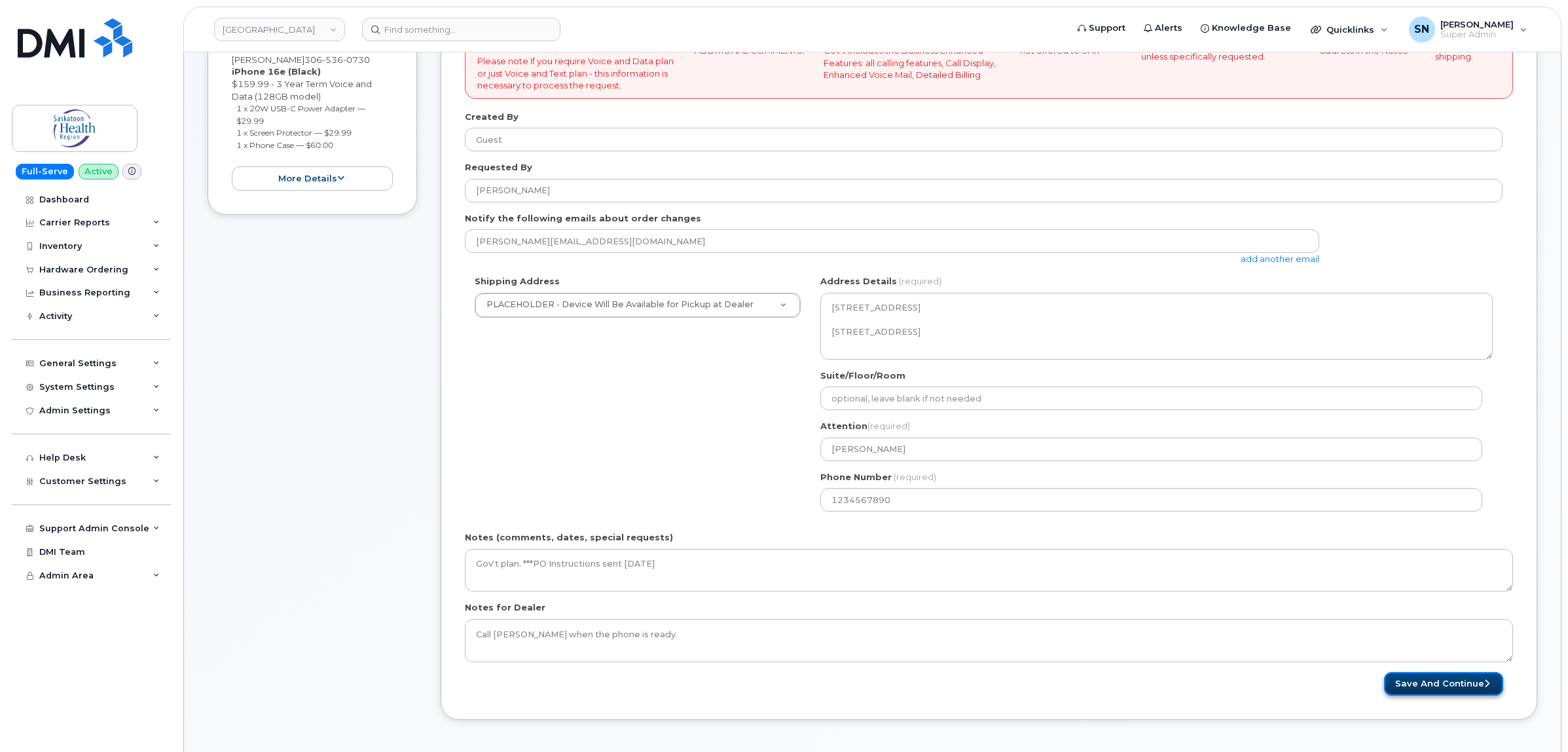
click at [1413, 682] on button "Save and Continue" at bounding box center [1444, 683] width 120 height 24
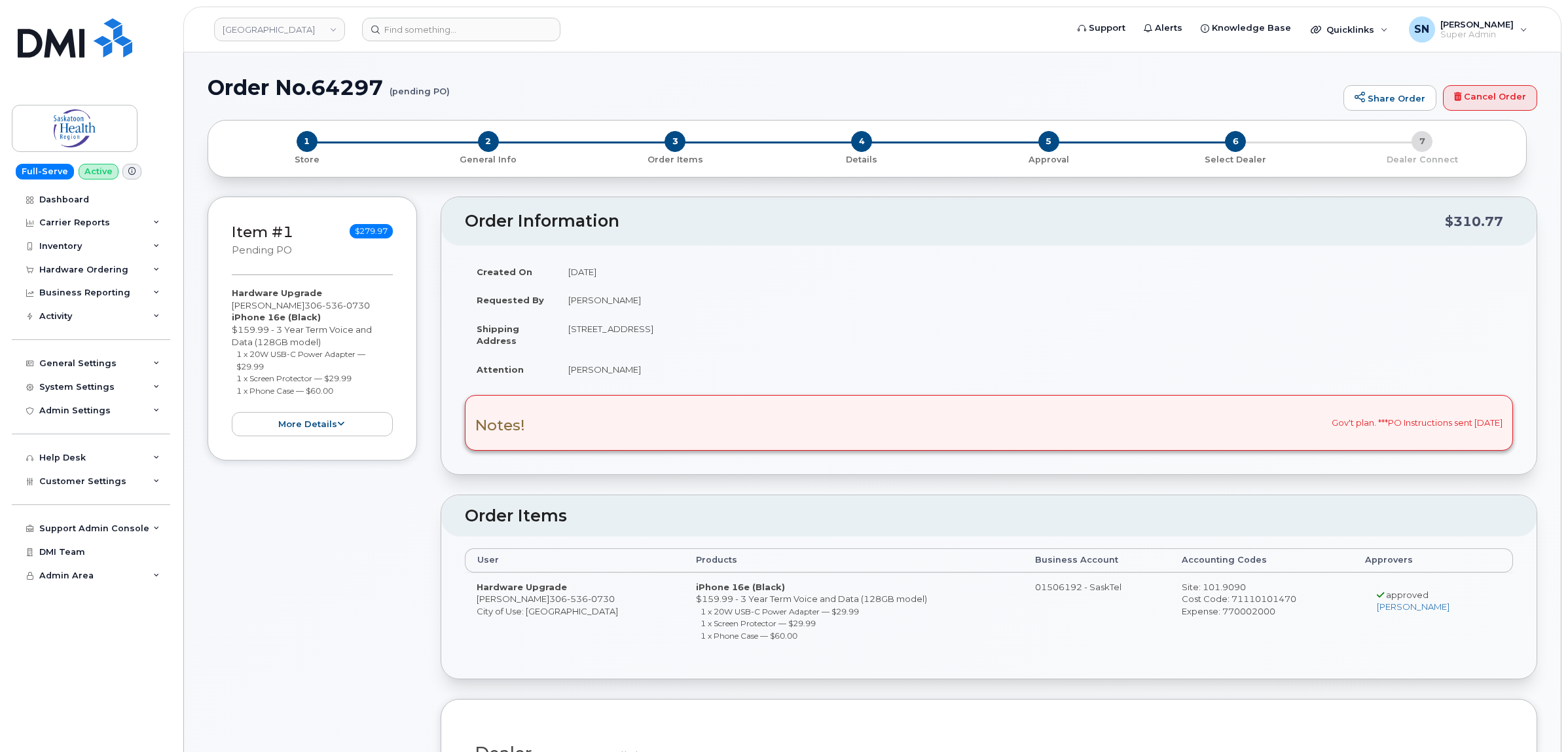
drag, startPoint x: 286, startPoint y: 619, endPoint x: 308, endPoint y: 511, distance: 110.2
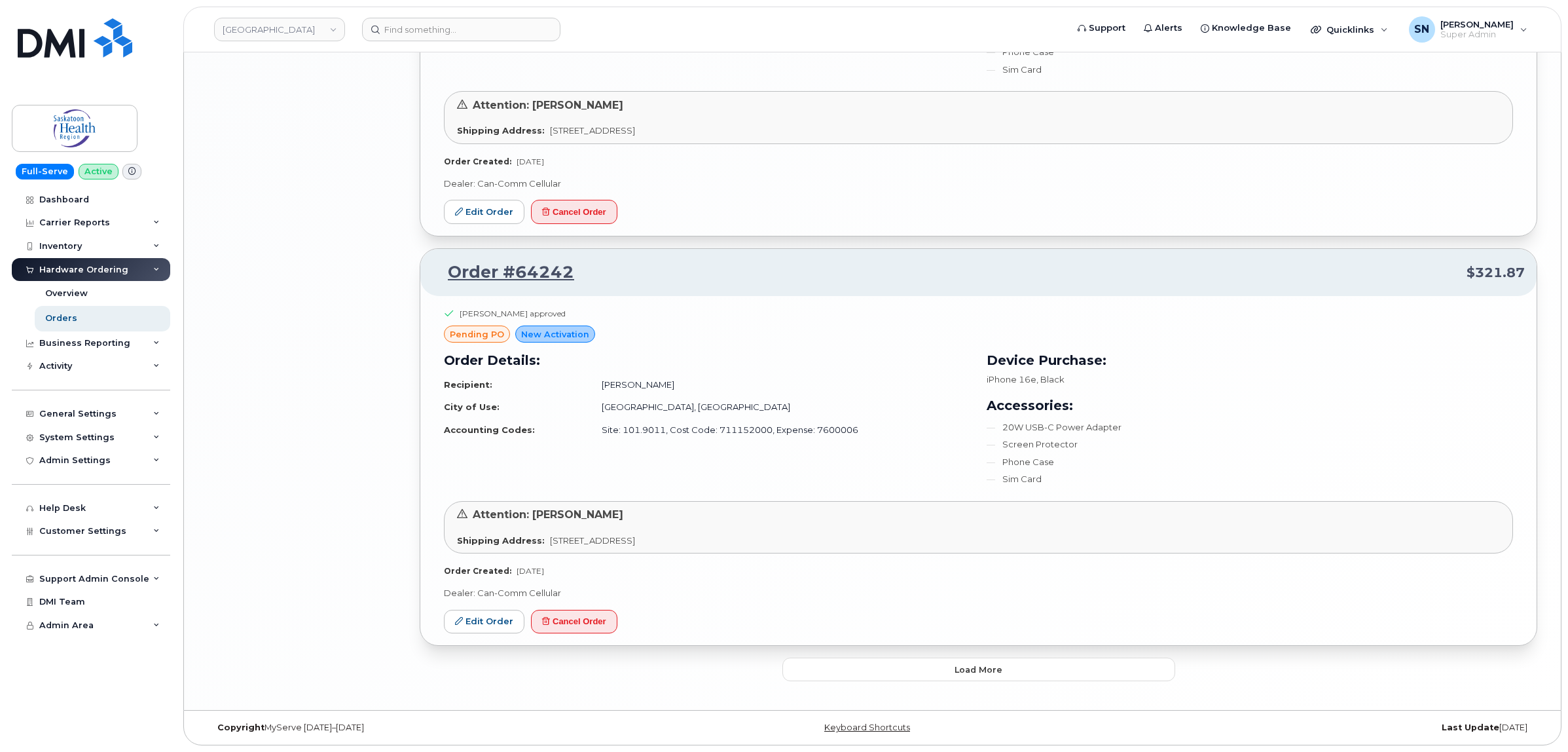
scroll to position [2801, 0]
click at [966, 662] on button "Load more" at bounding box center [979, 669] width 393 height 24
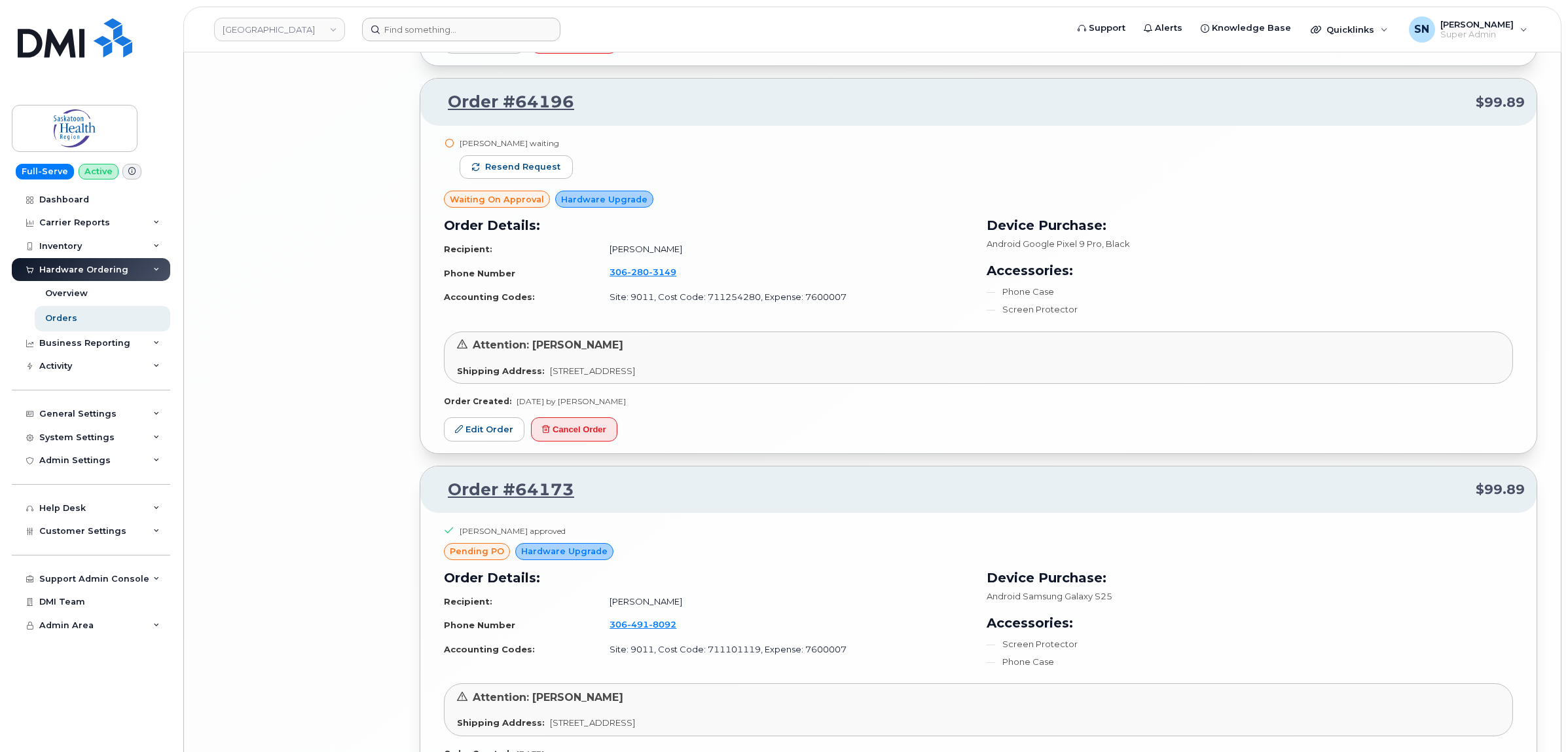
scroll to position [4821, 0]
